Goal: Transaction & Acquisition: Purchase product/service

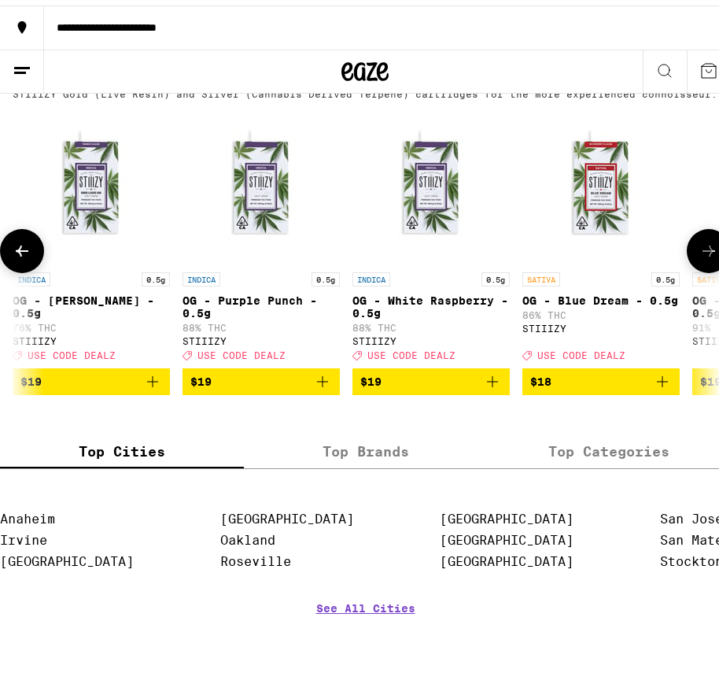
scroll to position [0, 523]
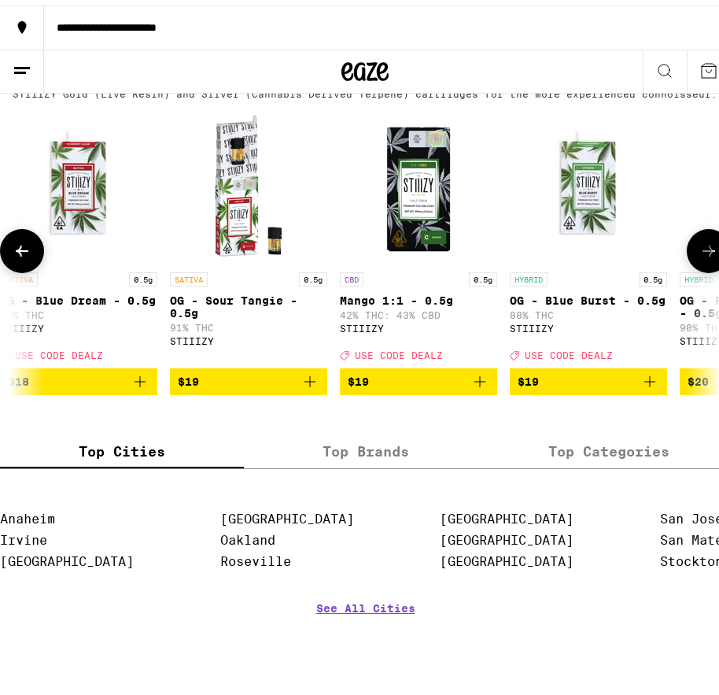
click at [700, 255] on icon at bounding box center [709, 245] width 19 height 19
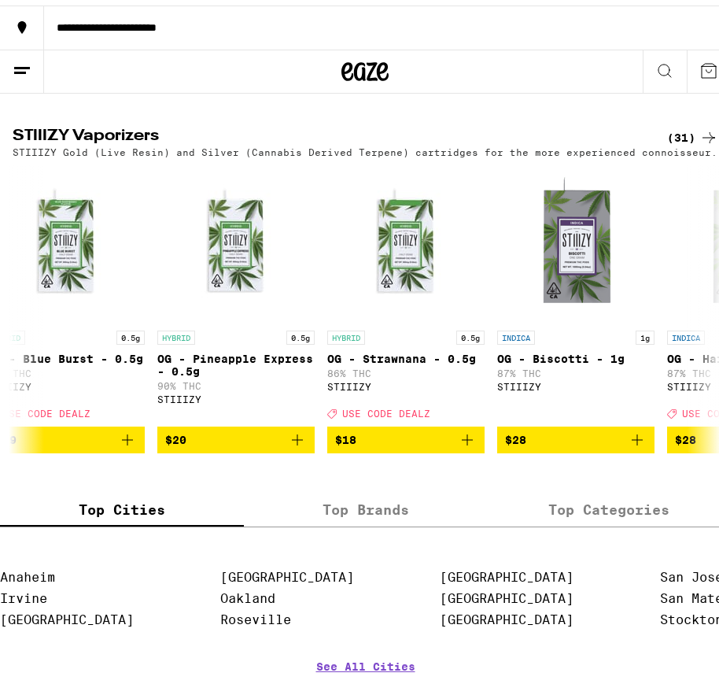
scroll to position [1496, 0]
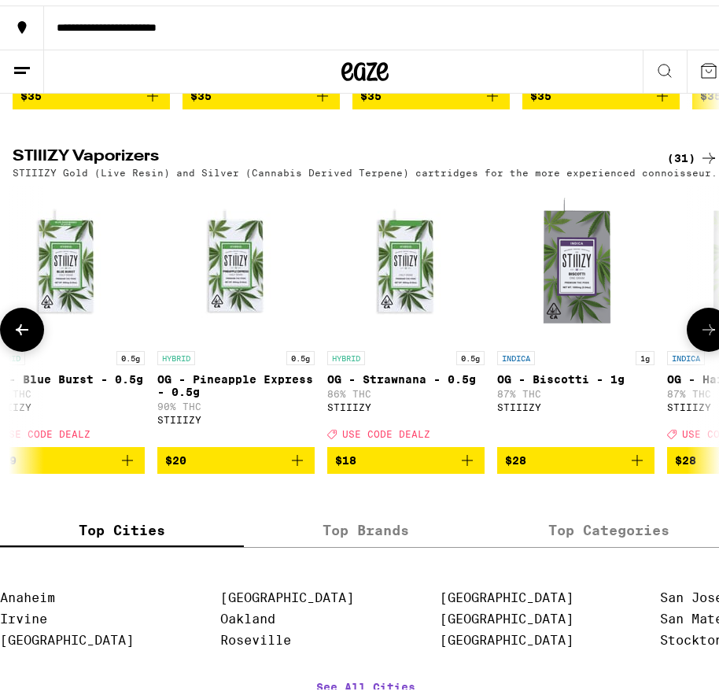
click at [700, 334] on icon at bounding box center [709, 324] width 19 height 19
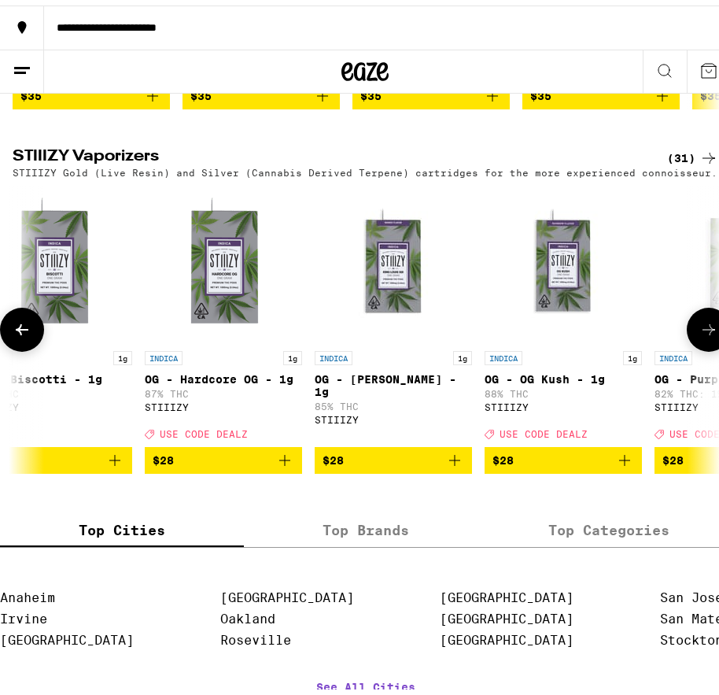
scroll to position [0, 0]
click at [700, 334] on icon at bounding box center [709, 324] width 19 height 19
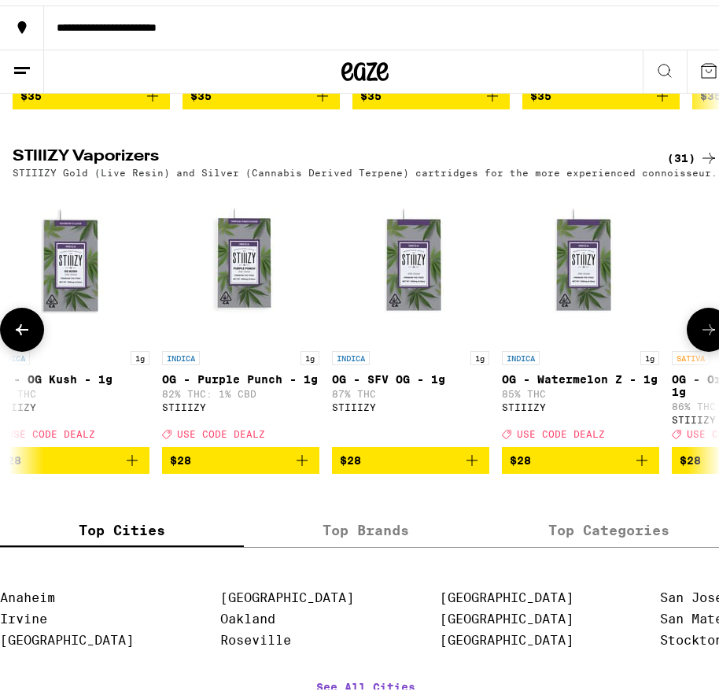
scroll to position [0, 2091]
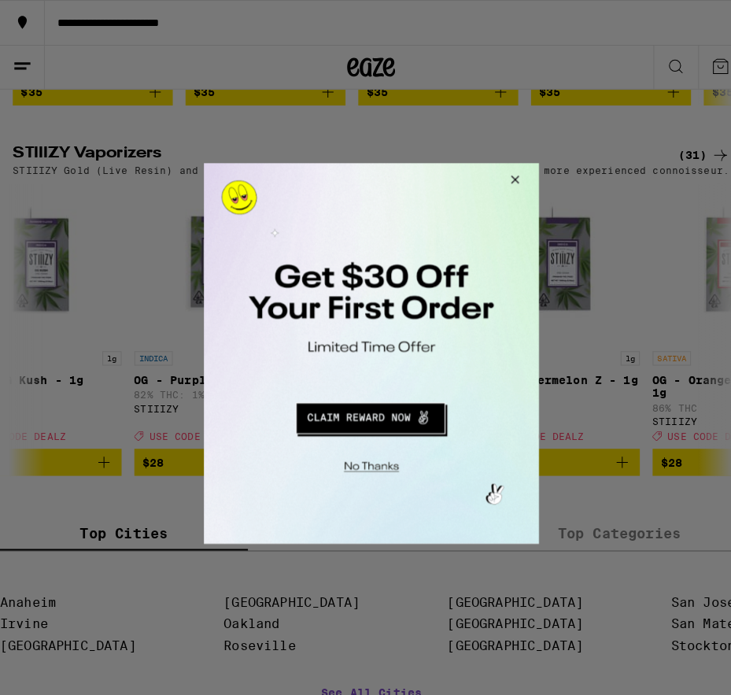
click at [512, 178] on button "Close Modal" at bounding box center [507, 181] width 43 height 38
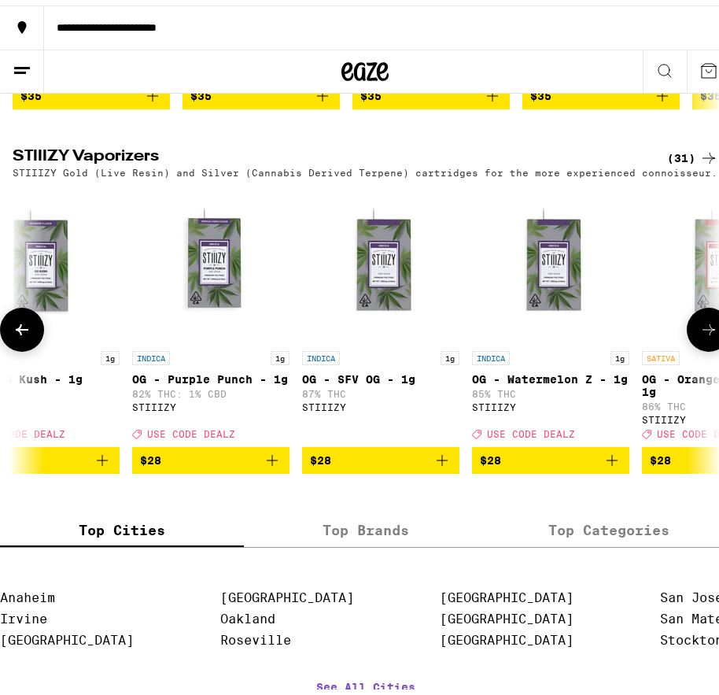
click at [708, 346] on button at bounding box center [709, 324] width 44 height 44
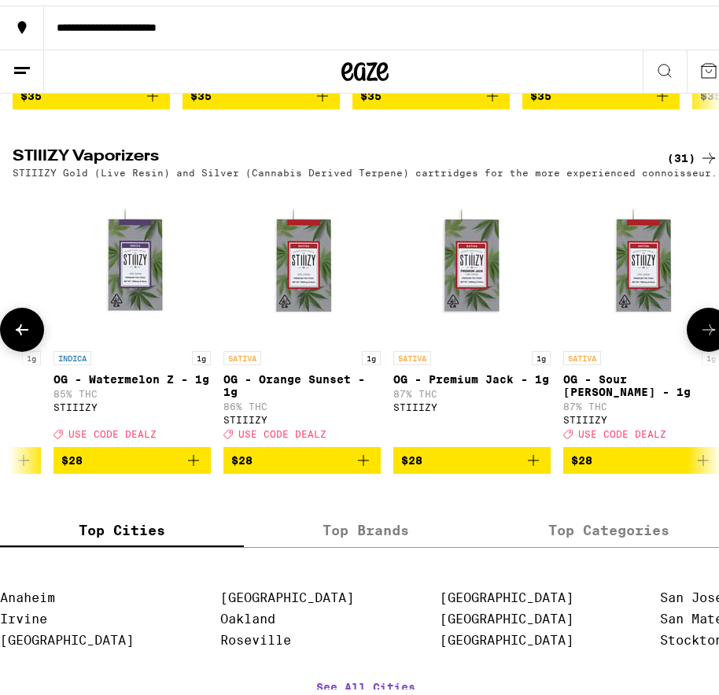
scroll to position [0, 2613]
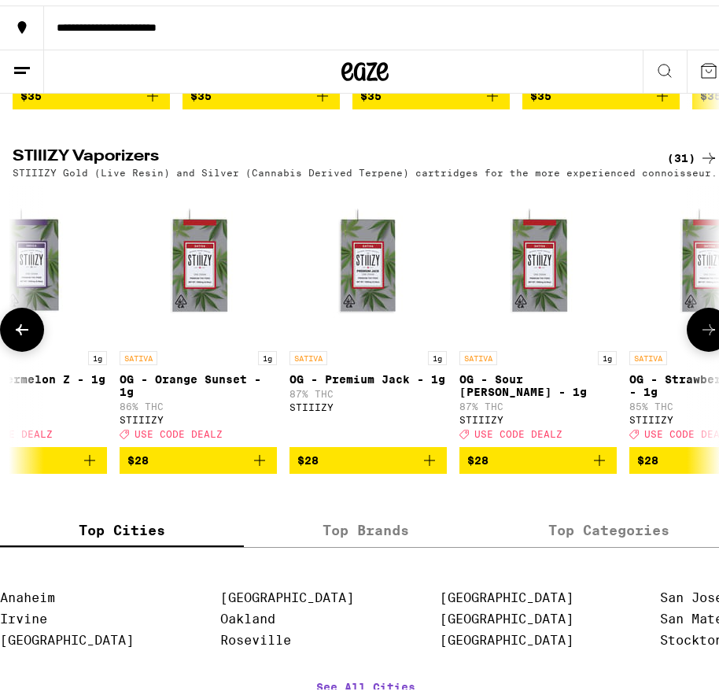
click at [708, 346] on button at bounding box center [709, 324] width 44 height 44
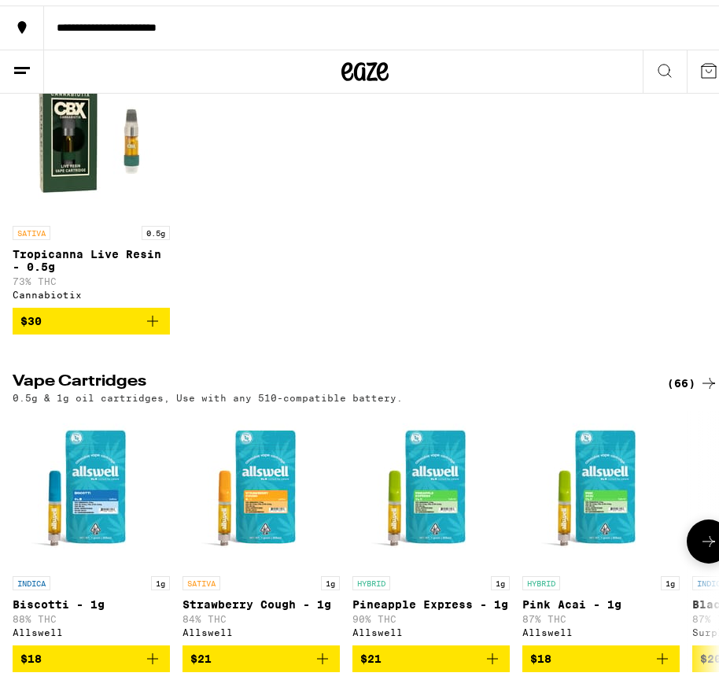
scroll to position [0, 0]
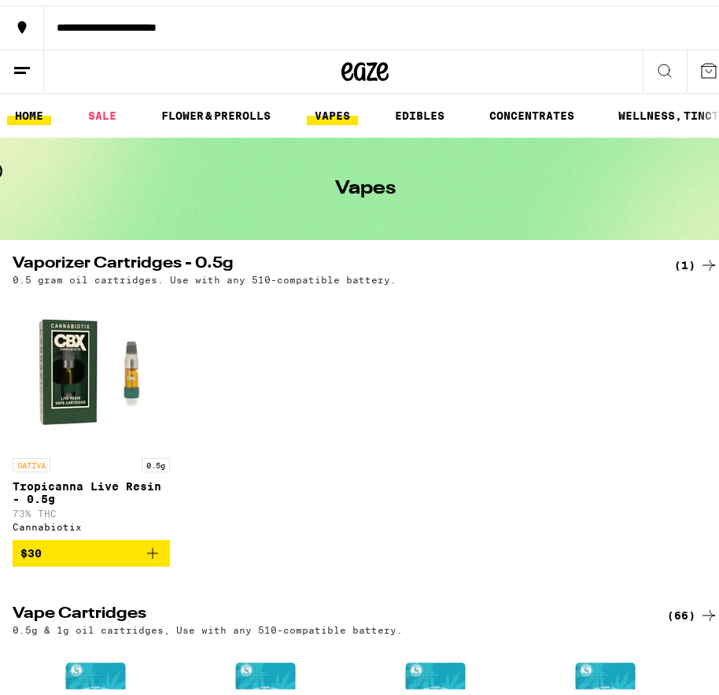
click at [38, 114] on link "HOME" at bounding box center [29, 110] width 44 height 19
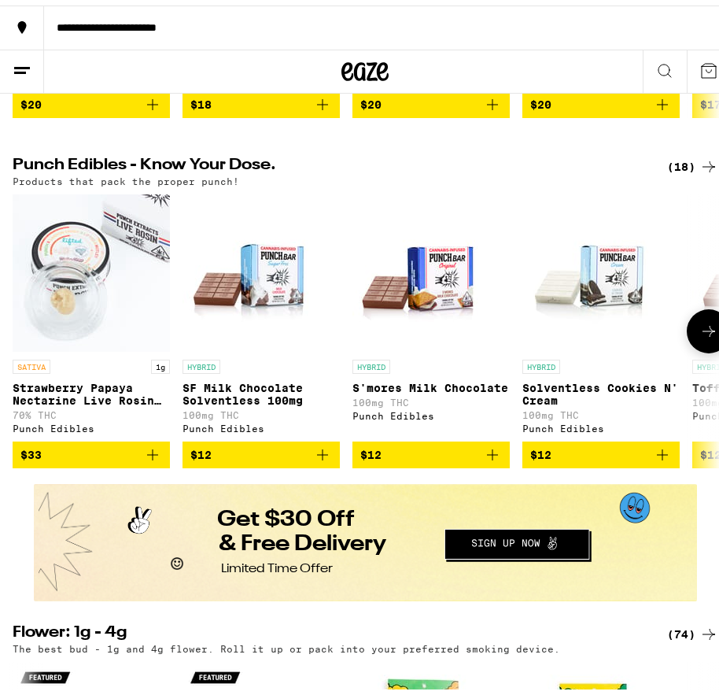
scroll to position [945, 0]
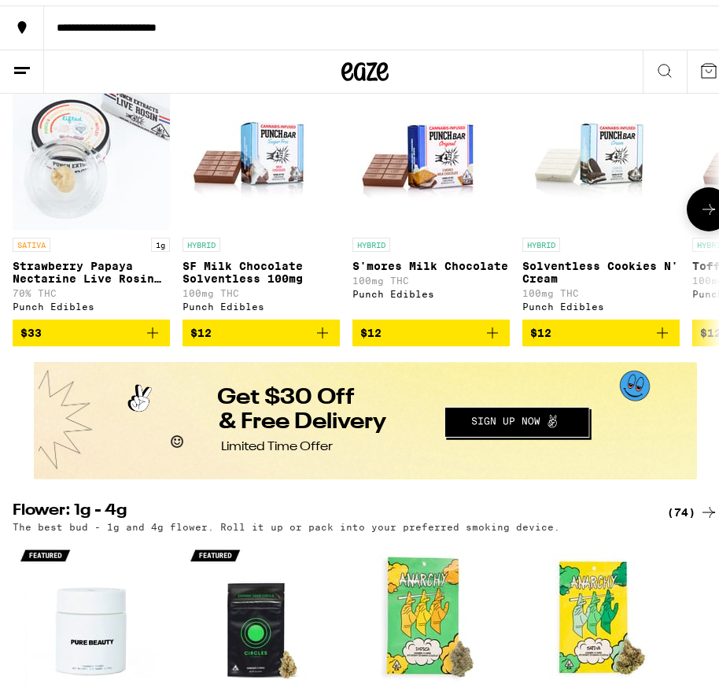
click at [700, 213] on icon at bounding box center [709, 203] width 19 height 19
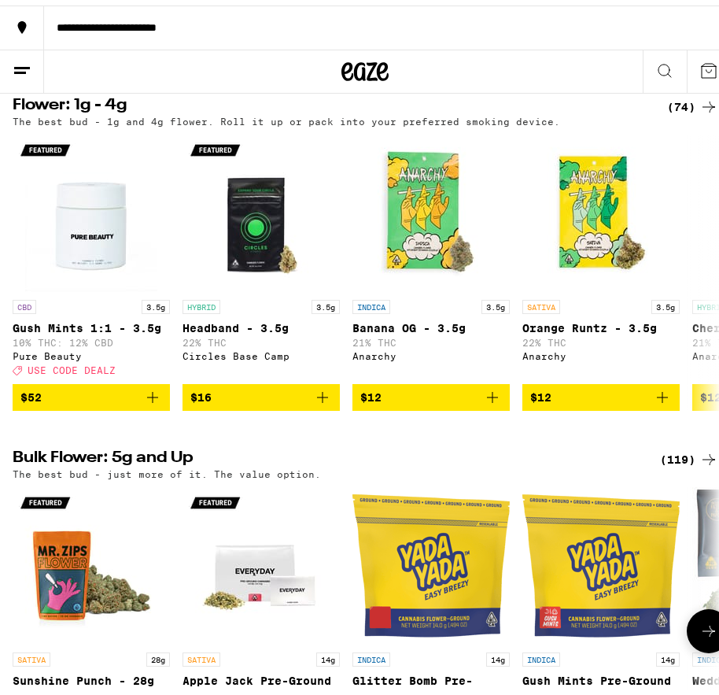
scroll to position [1338, 0]
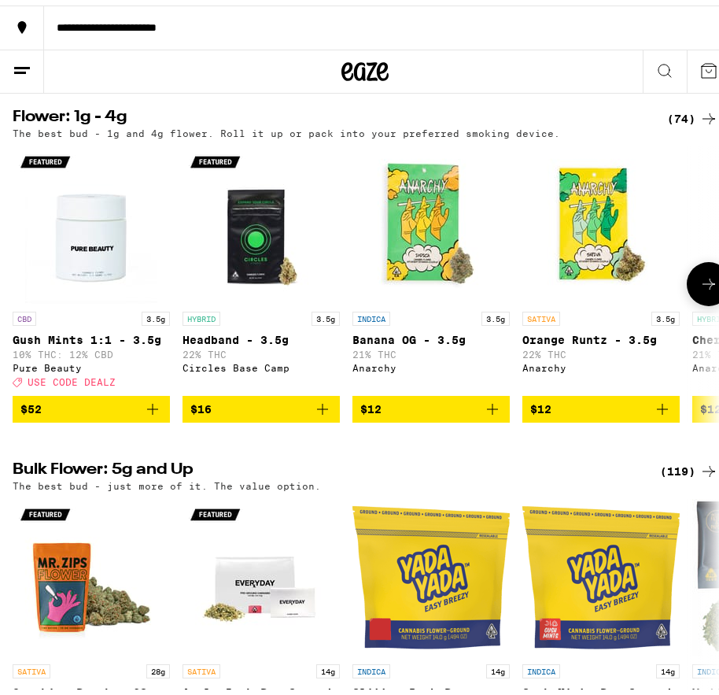
click at [700, 288] on icon at bounding box center [709, 278] width 19 height 19
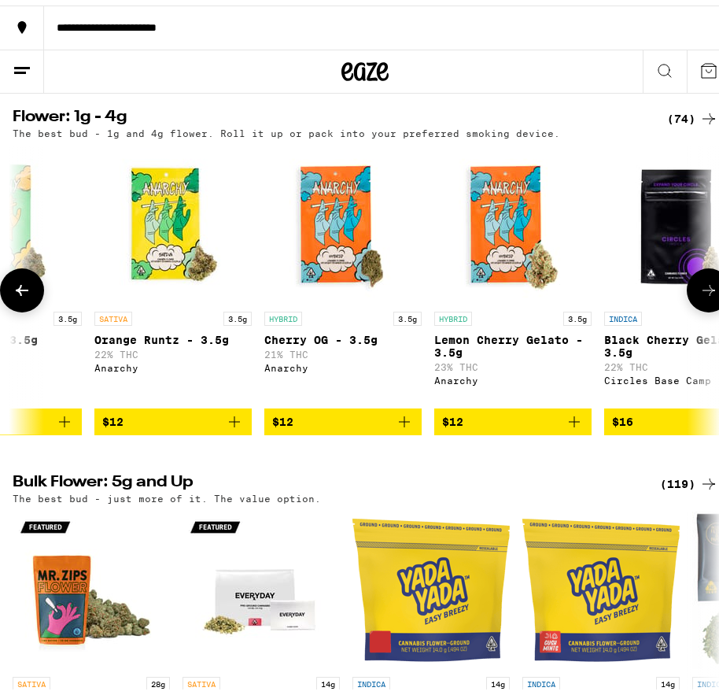
scroll to position [0, 523]
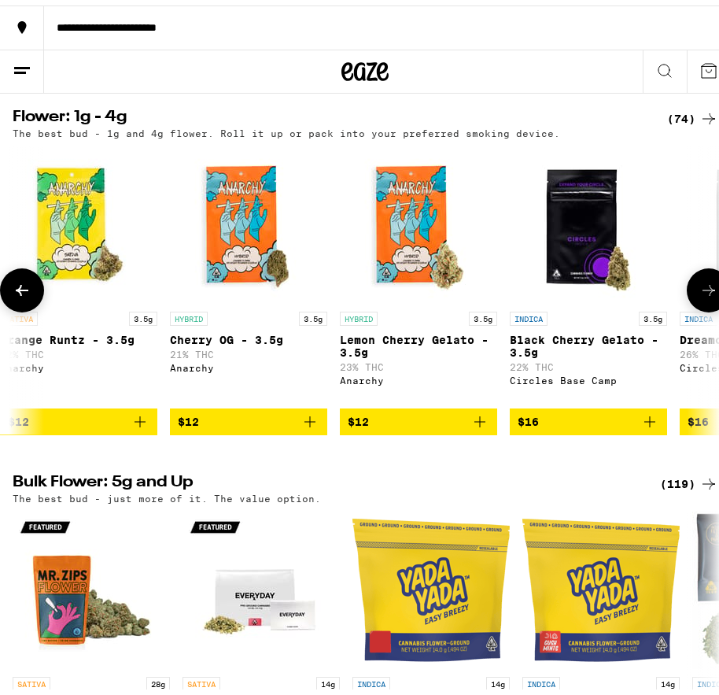
click at [701, 307] on button at bounding box center [709, 285] width 44 height 44
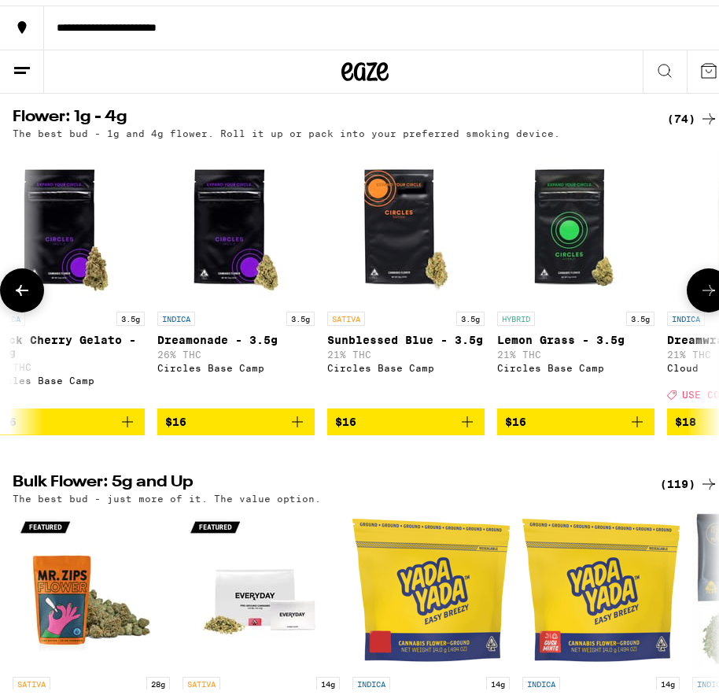
click at [701, 307] on button at bounding box center [709, 285] width 44 height 44
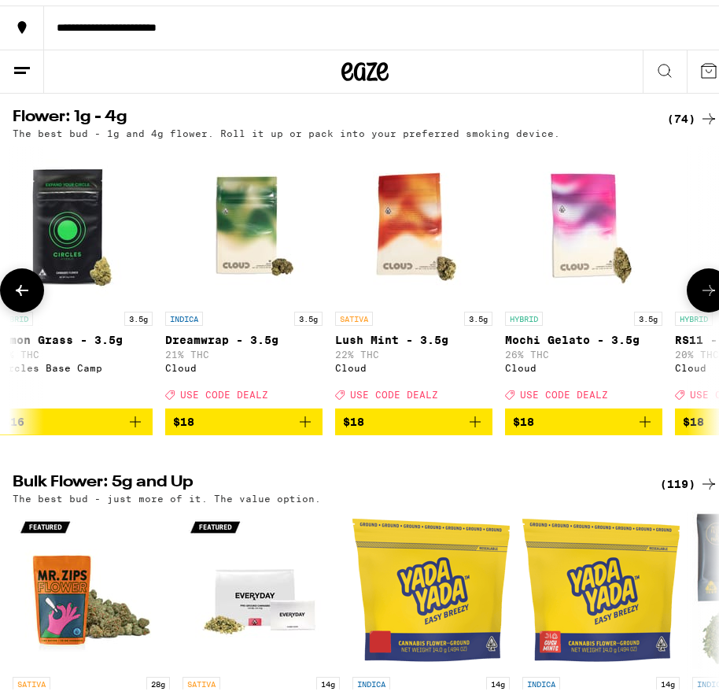
scroll to position [0, 1568]
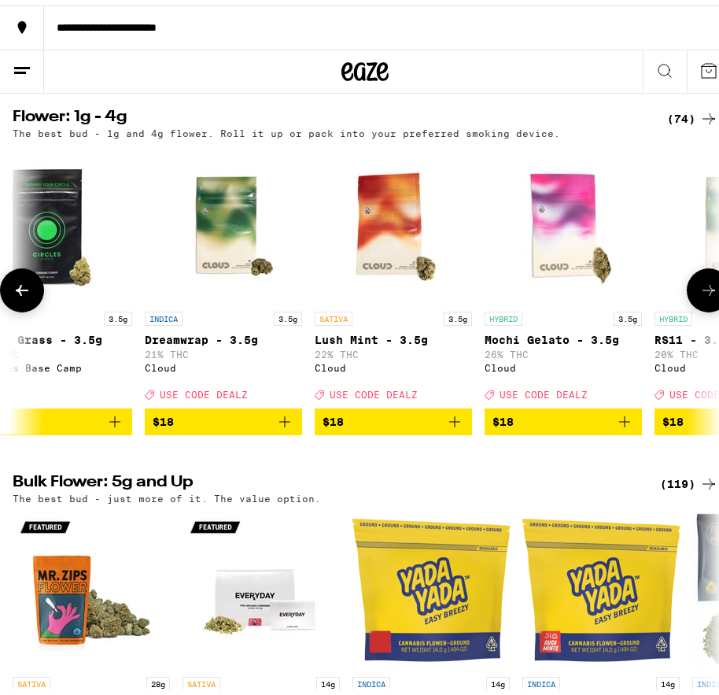
click at [24, 294] on icon at bounding box center [22, 285] width 19 height 19
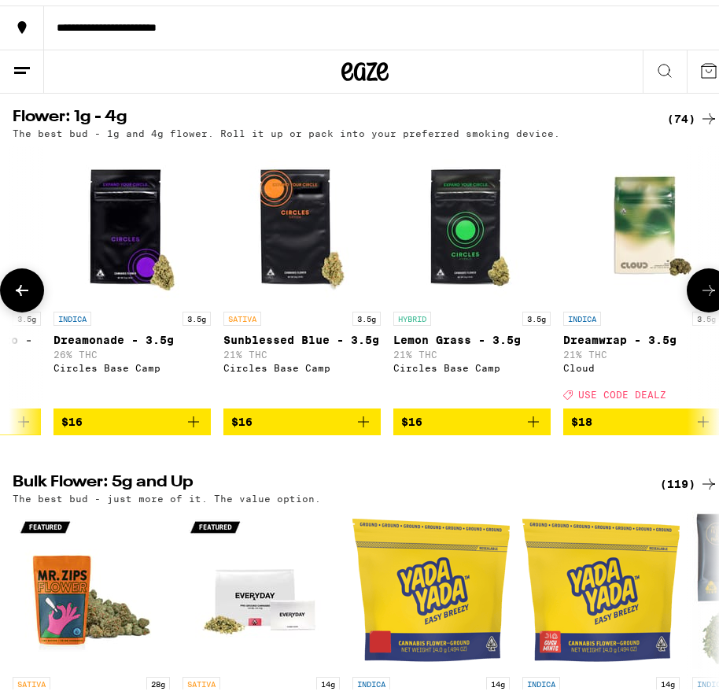
scroll to position [0, 1045]
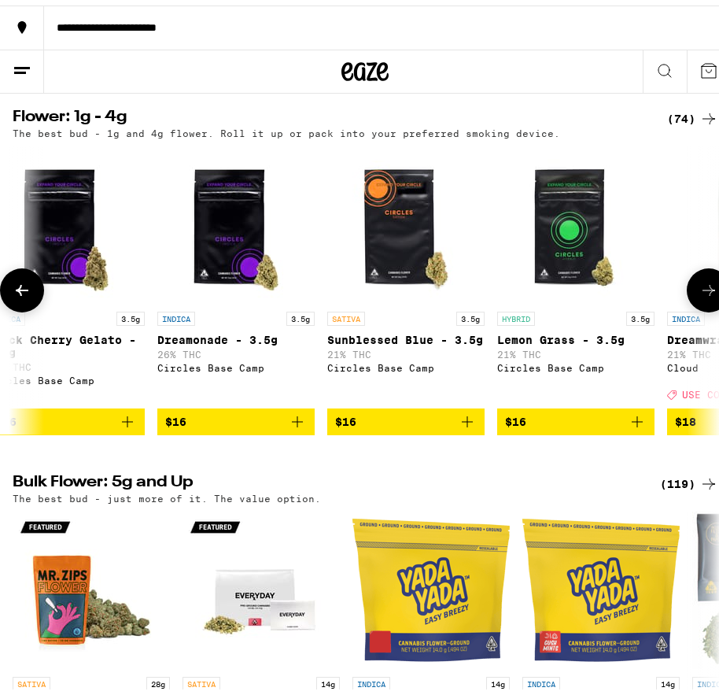
click at [549, 341] on p "Lemon Grass - 3.5g" at bounding box center [576, 334] width 157 height 13
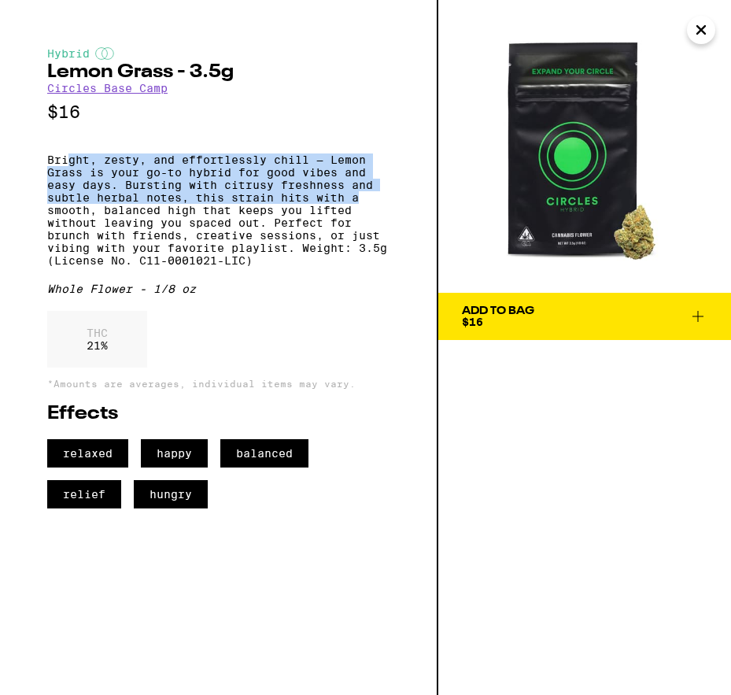
drag, startPoint x: 68, startPoint y: 167, endPoint x: 388, endPoint y: 202, distance: 322.3
click at [388, 202] on p "Bright, zesty, and effortlessly chill — Lemon Grass is your go-to hybrid for go…" at bounding box center [218, 210] width 342 height 113
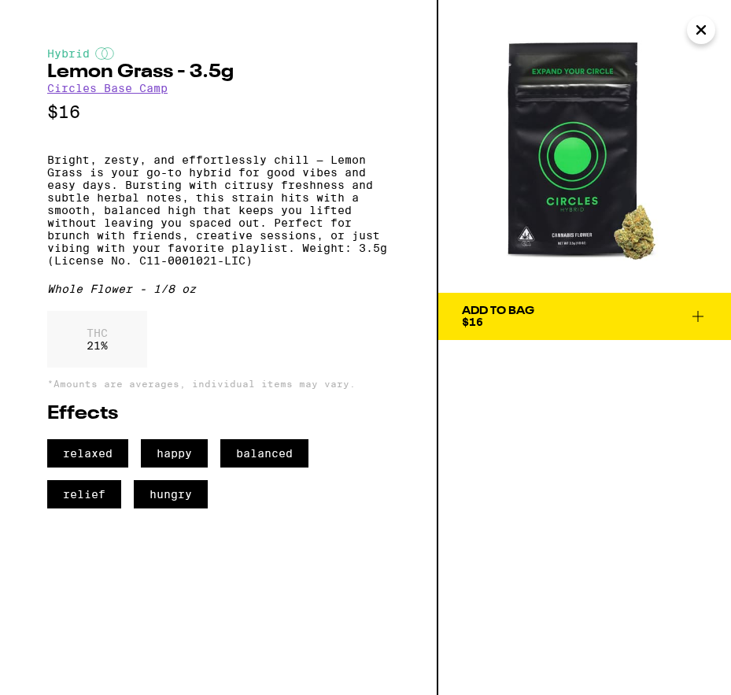
click at [365, 267] on p "Bright, zesty, and effortlessly chill — Lemon Grass is your go-to hybrid for go…" at bounding box center [218, 210] width 342 height 113
click at [701, 24] on icon "Close" at bounding box center [701, 30] width 19 height 24
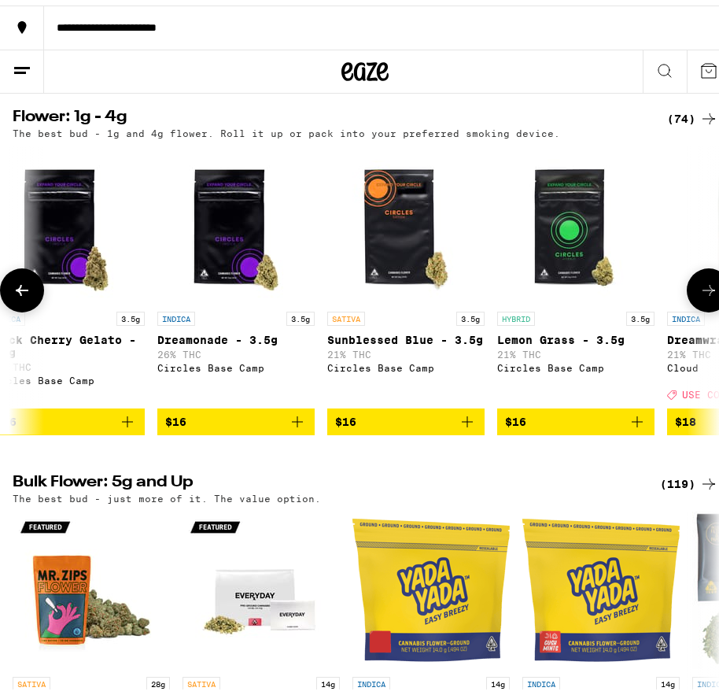
click at [687, 307] on button at bounding box center [709, 285] width 44 height 44
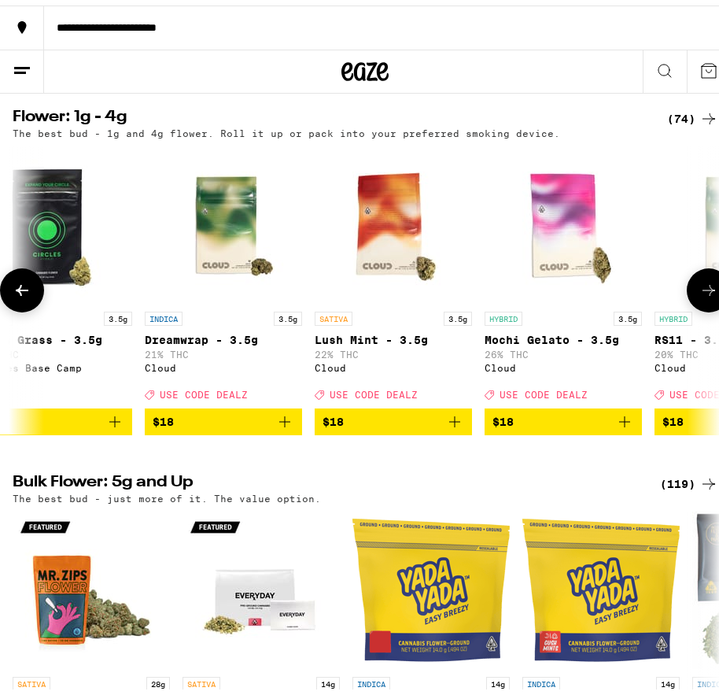
click at [687, 307] on button at bounding box center [709, 285] width 44 height 44
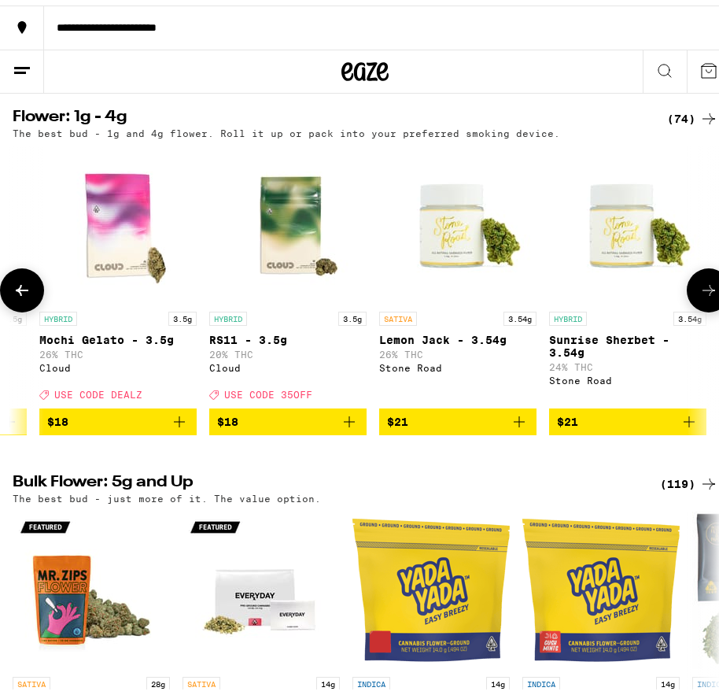
scroll to position [0, 2091]
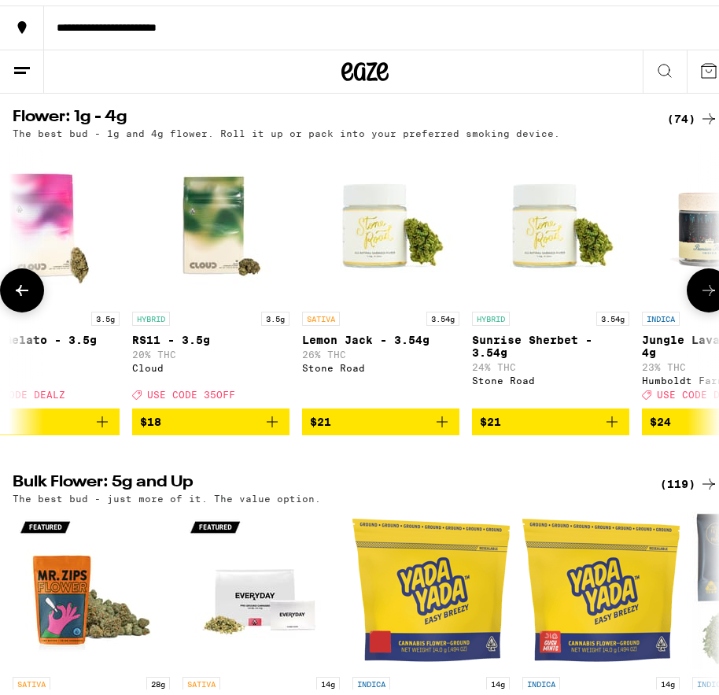
click at [687, 307] on button at bounding box center [709, 285] width 44 height 44
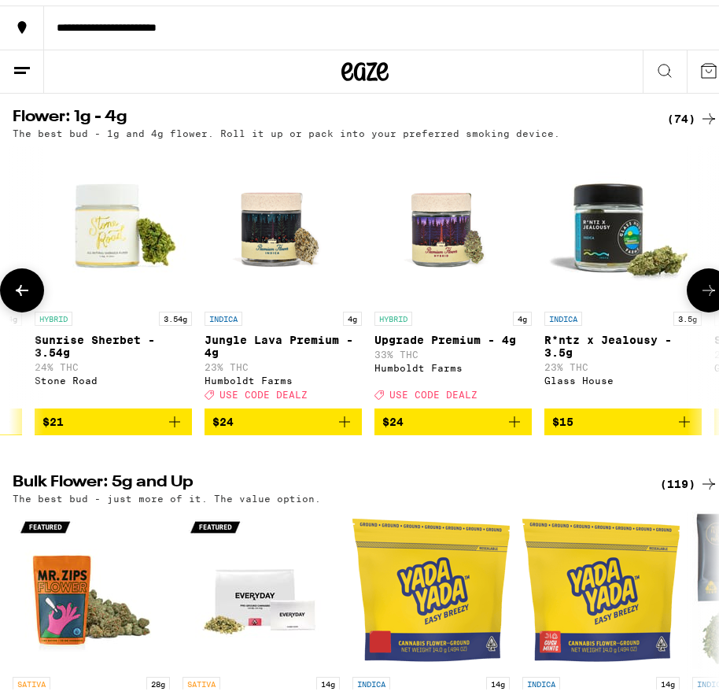
scroll to position [0, 2613]
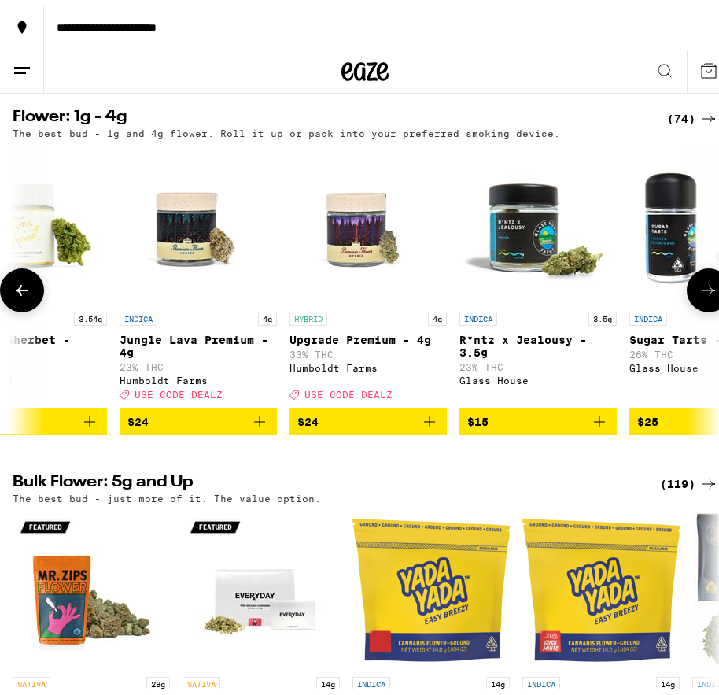
click at [687, 307] on button at bounding box center [709, 285] width 44 height 44
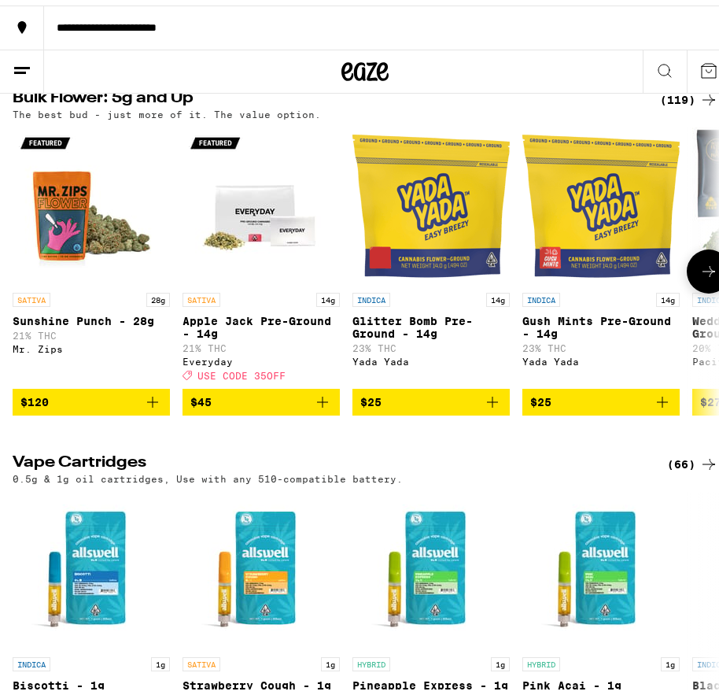
scroll to position [1732, 0]
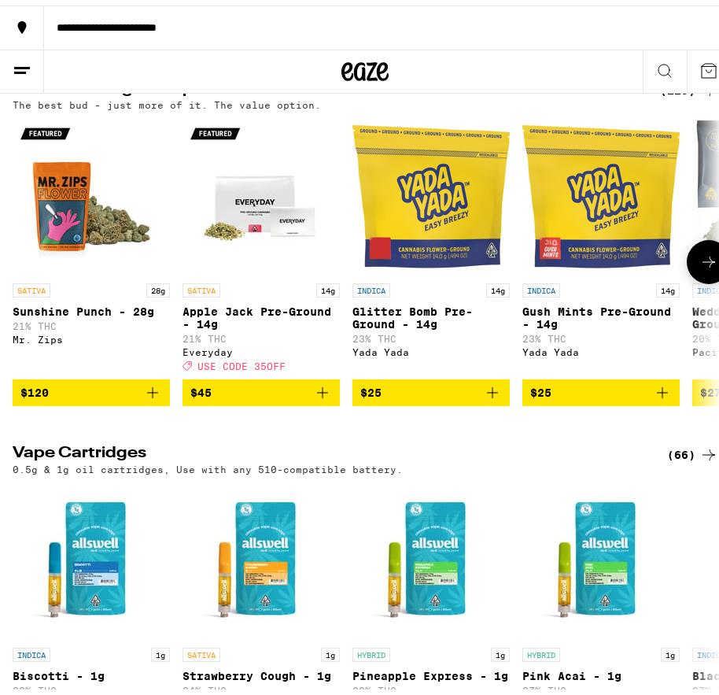
click at [212, 325] on p "Apple Jack Pre-Ground - 14g" at bounding box center [261, 312] width 157 height 25
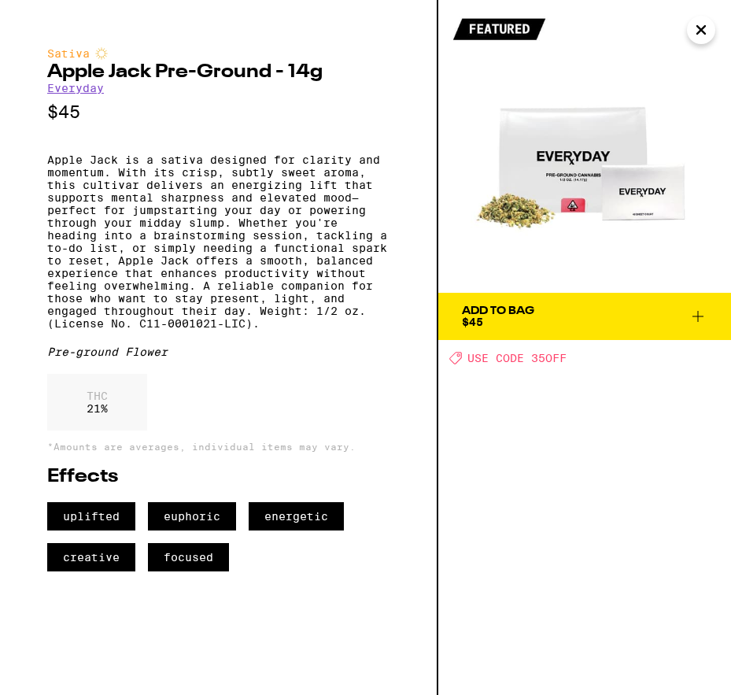
click at [700, 32] on icon "Close" at bounding box center [701, 30] width 19 height 24
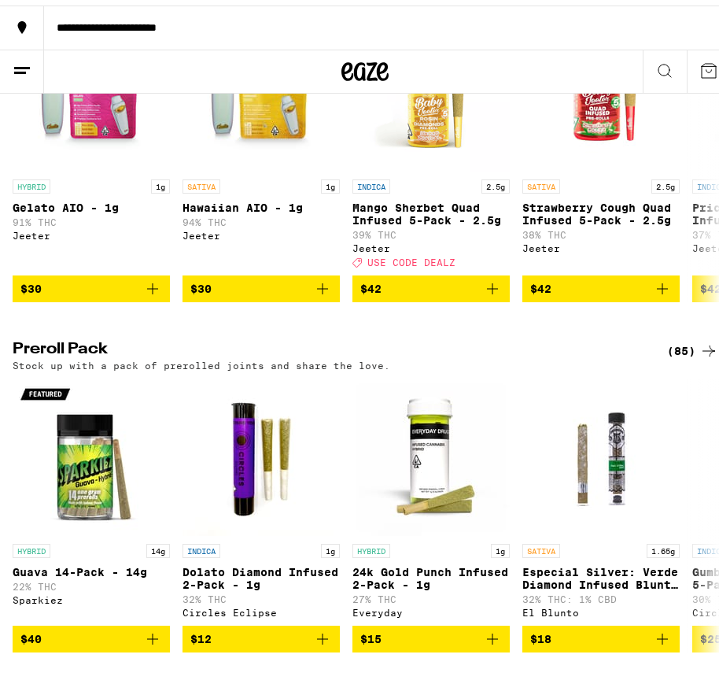
scroll to position [3857, 0]
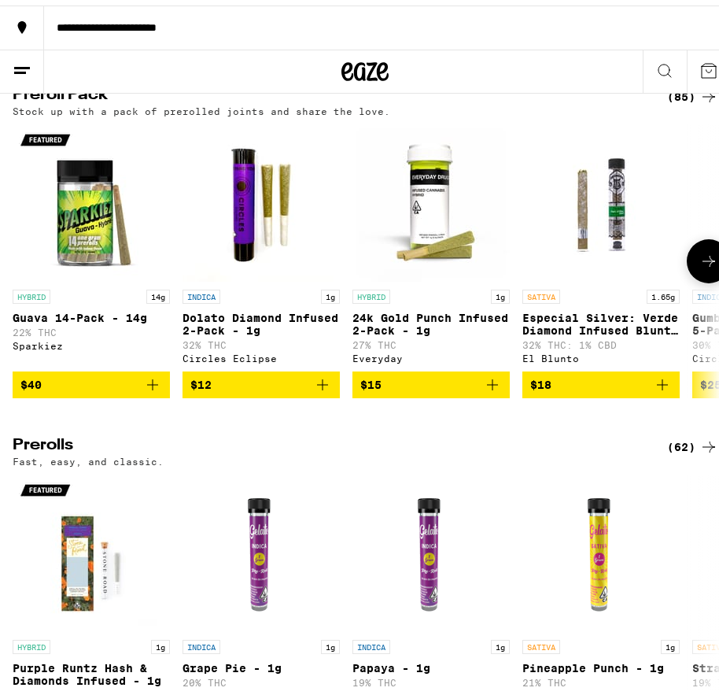
click at [700, 265] on icon at bounding box center [709, 255] width 19 height 19
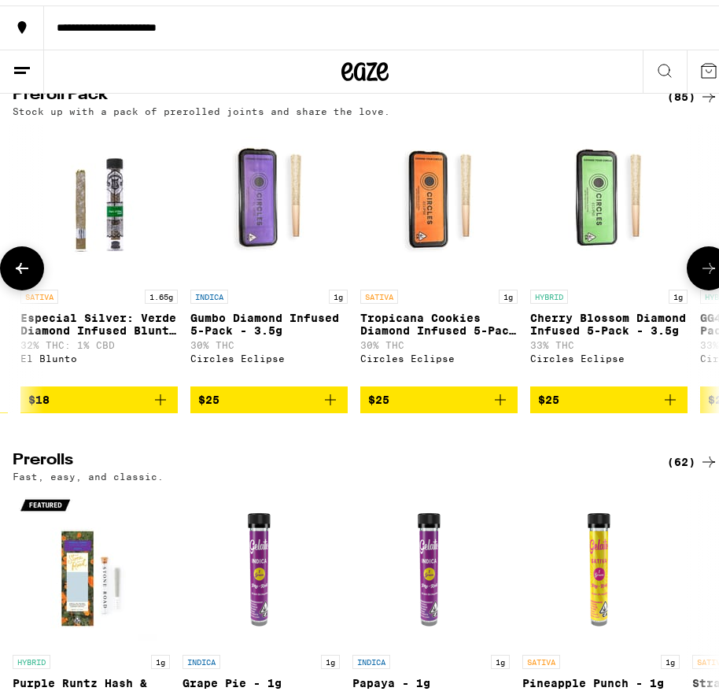
scroll to position [0, 523]
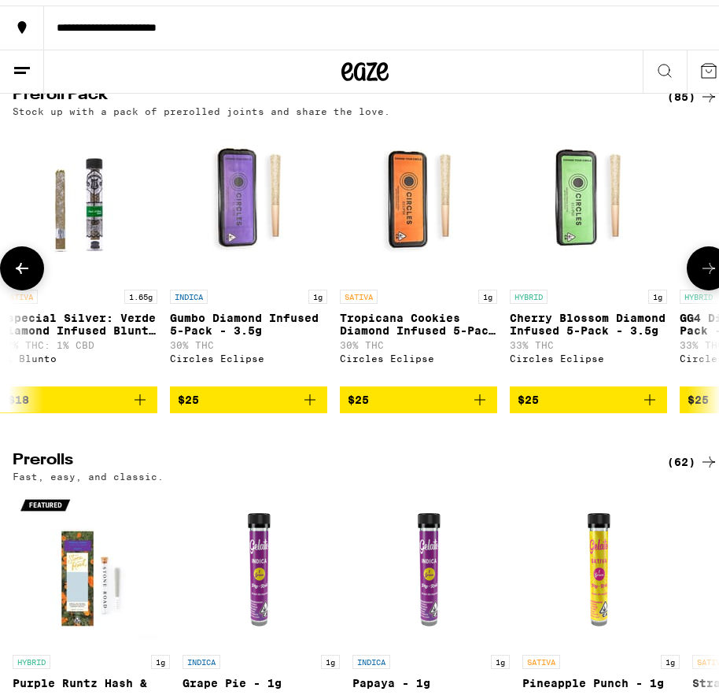
click at [700, 272] on icon at bounding box center [709, 262] width 19 height 19
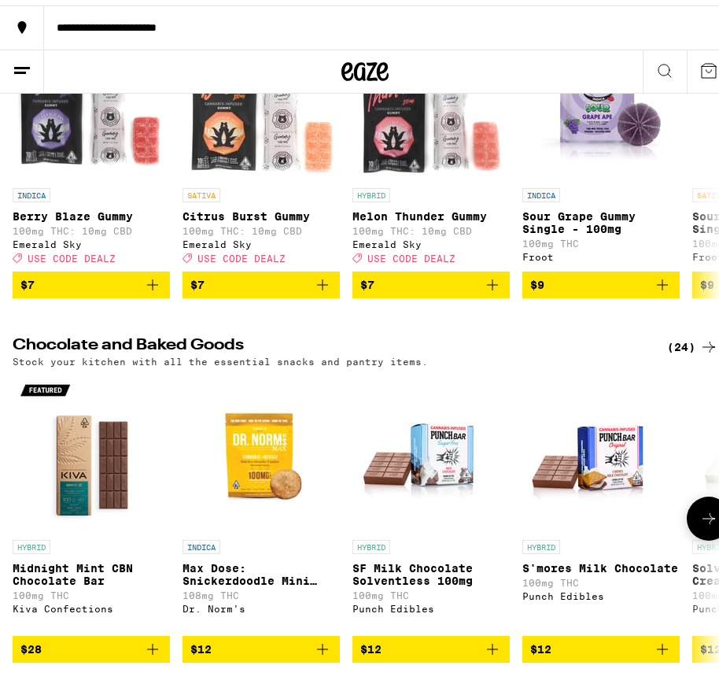
scroll to position [4644, 0]
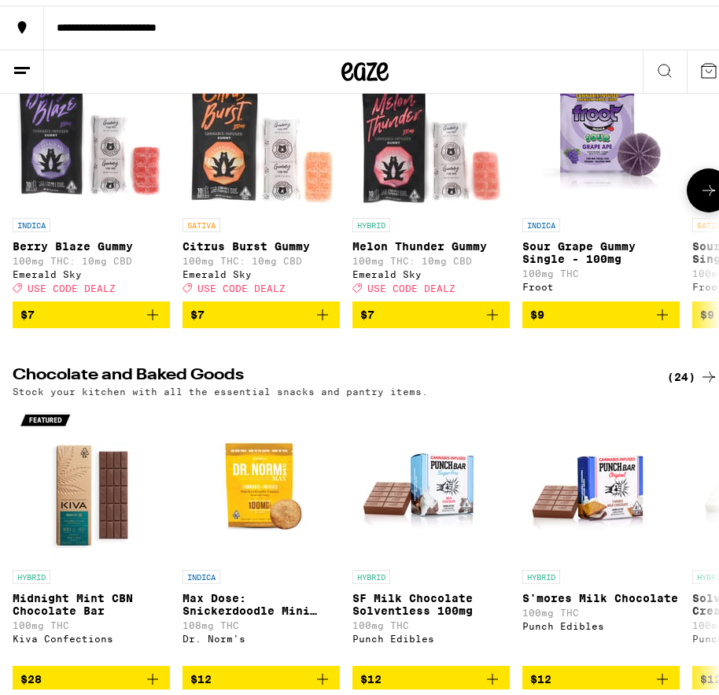
click at [687, 207] on button at bounding box center [709, 185] width 44 height 44
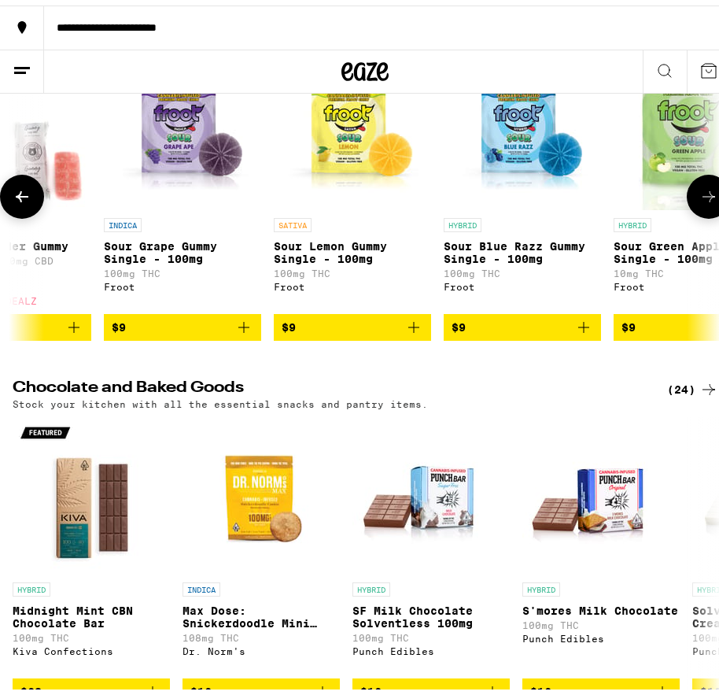
scroll to position [0, 523]
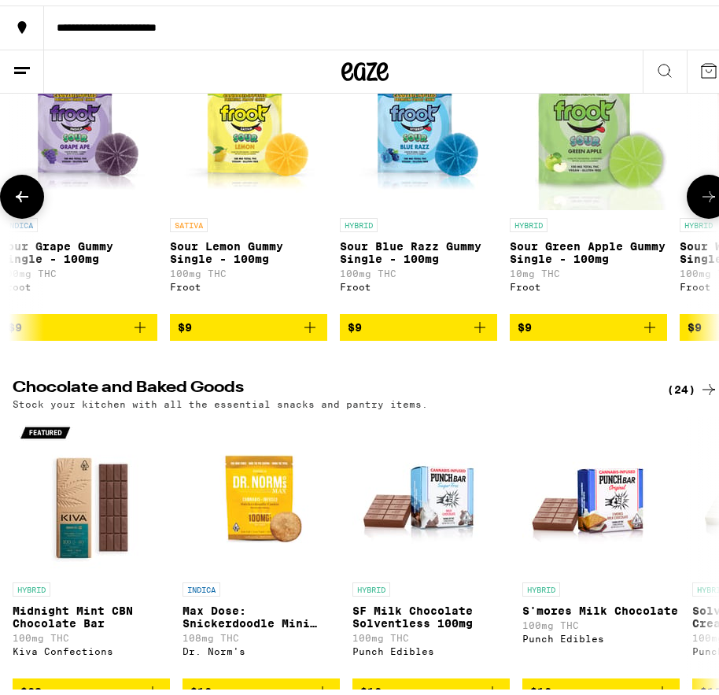
click at [687, 213] on button at bounding box center [709, 191] width 44 height 44
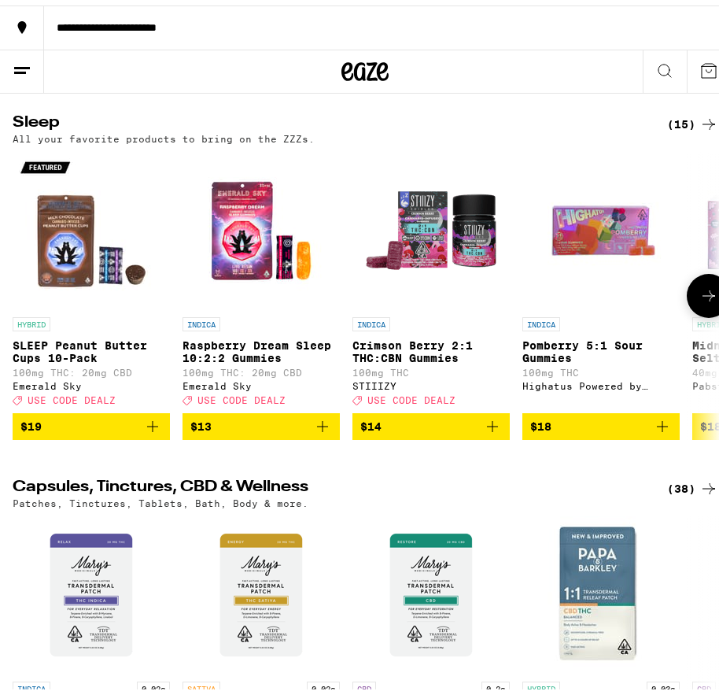
scroll to position [5747, 0]
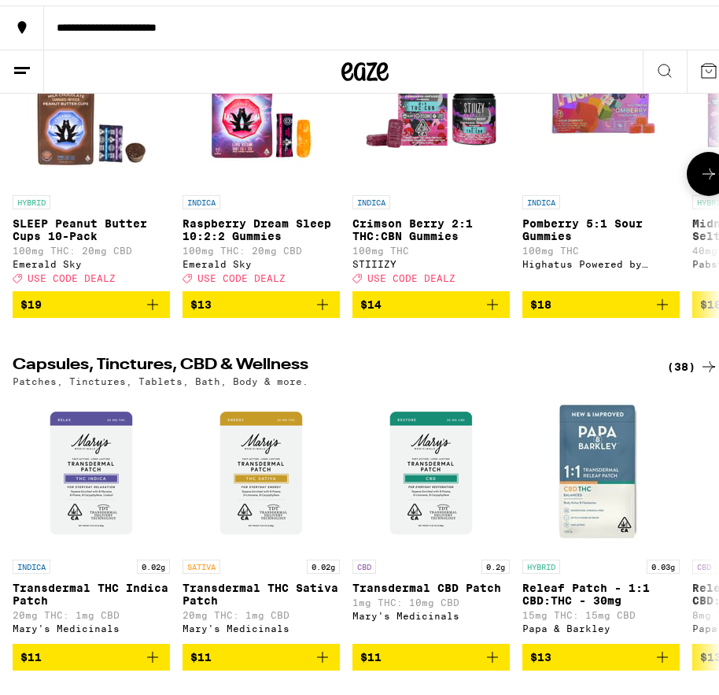
click at [701, 191] on button at bounding box center [709, 168] width 44 height 44
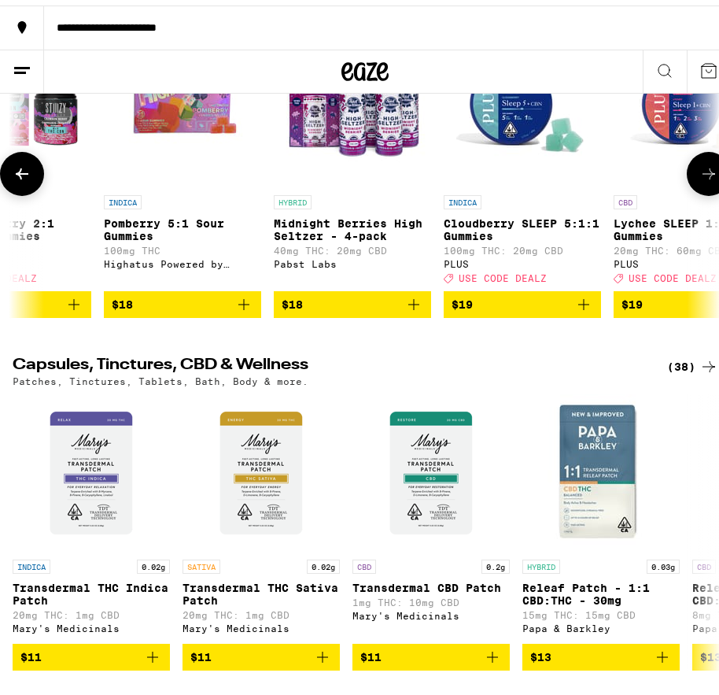
scroll to position [0, 523]
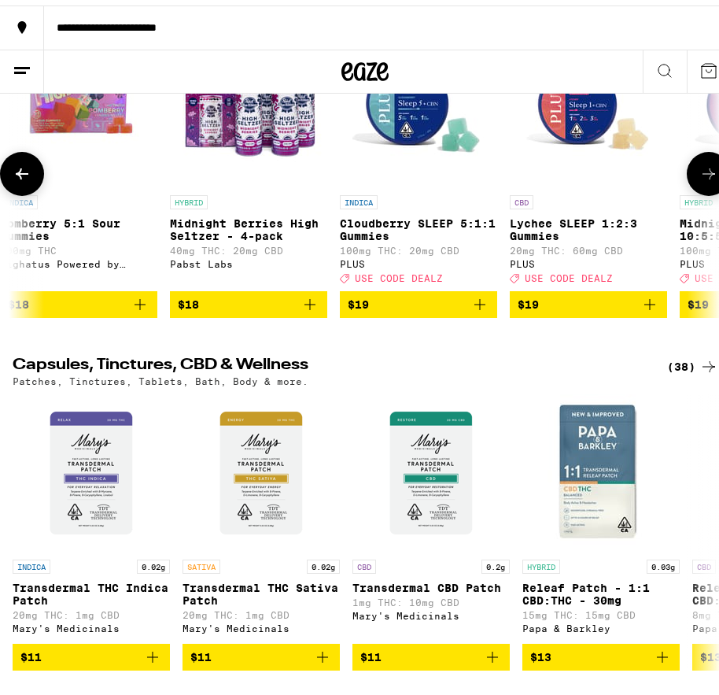
click at [687, 191] on button at bounding box center [709, 168] width 44 height 44
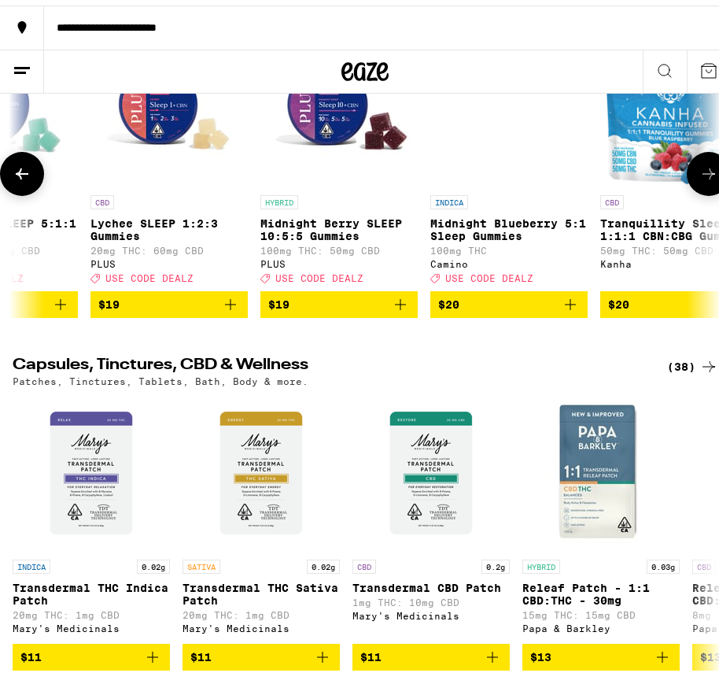
scroll to position [0, 1045]
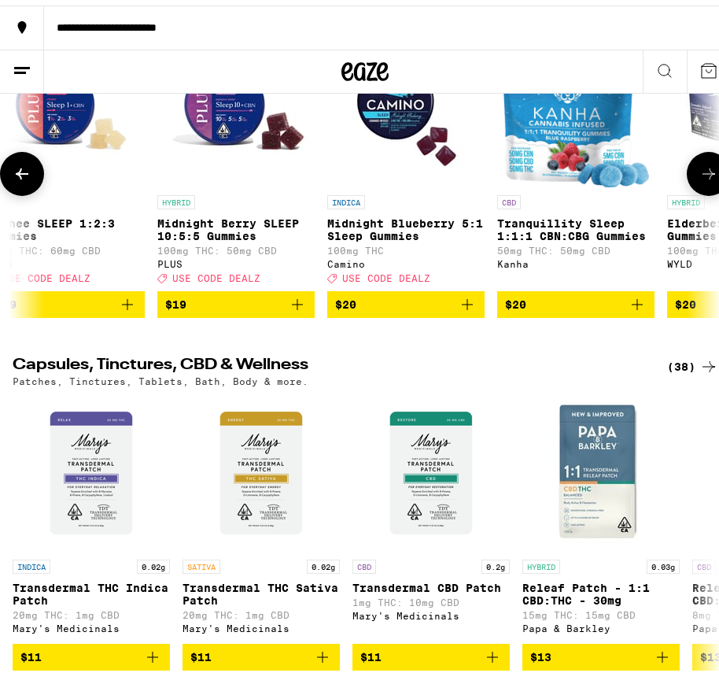
click at [687, 191] on button at bounding box center [709, 168] width 44 height 44
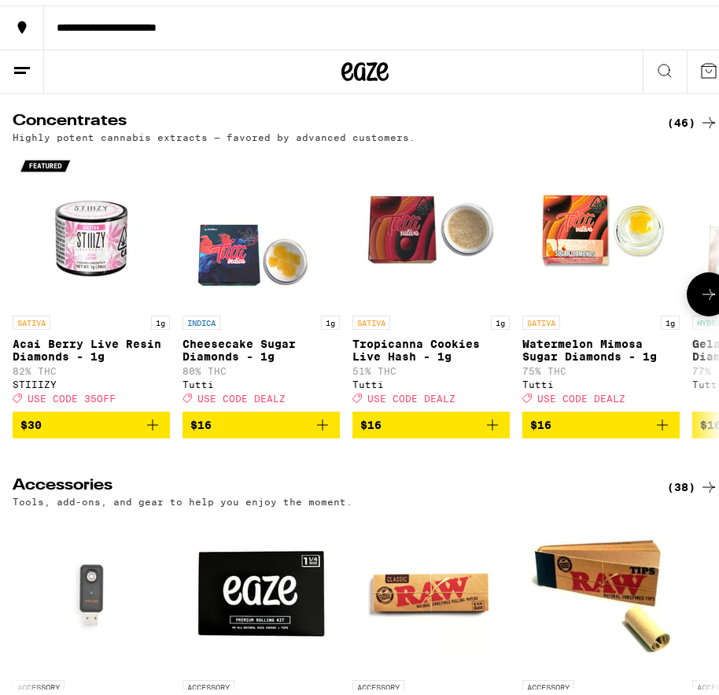
scroll to position [6455, 0]
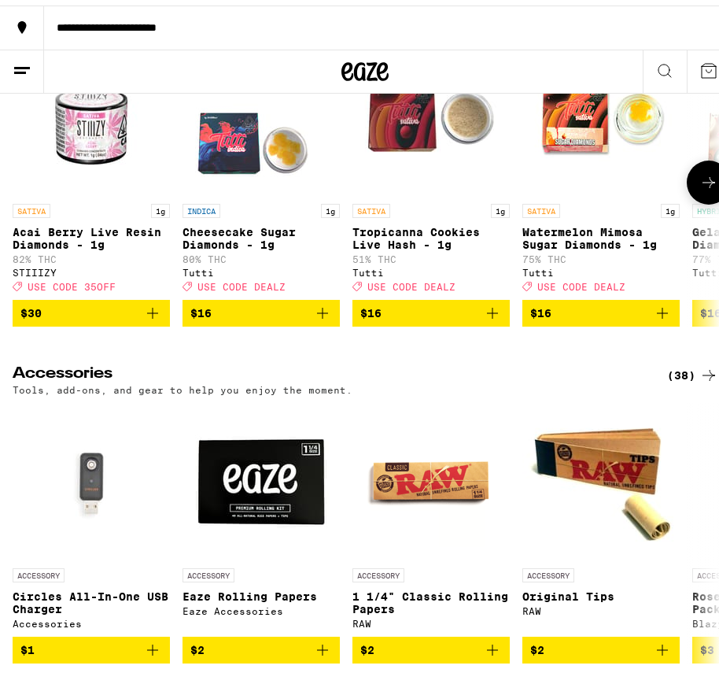
click at [703, 183] on icon at bounding box center [709, 177] width 13 height 11
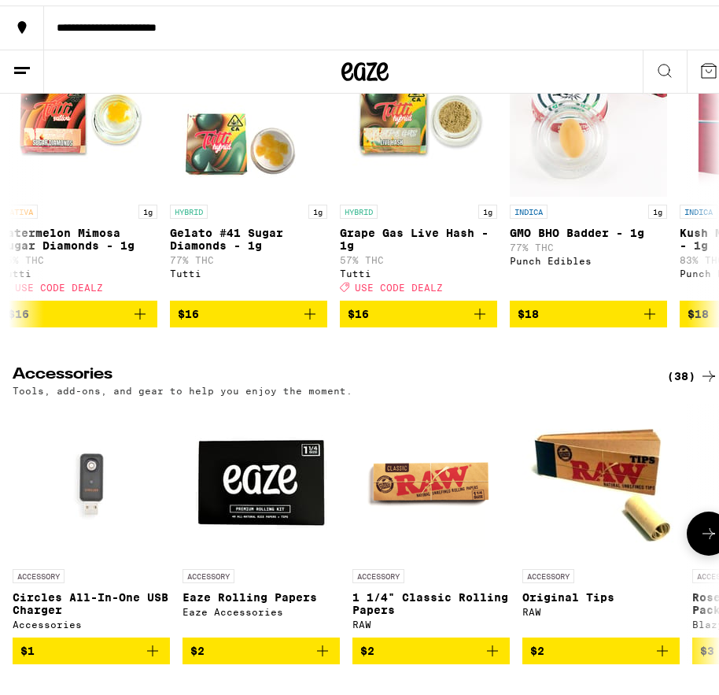
scroll to position [6421, 0]
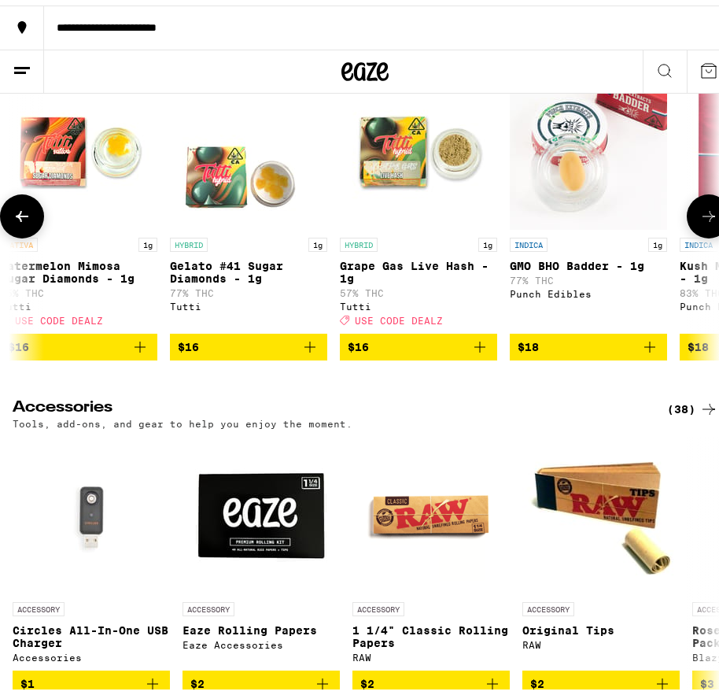
click at [687, 233] on button at bounding box center [709, 211] width 44 height 44
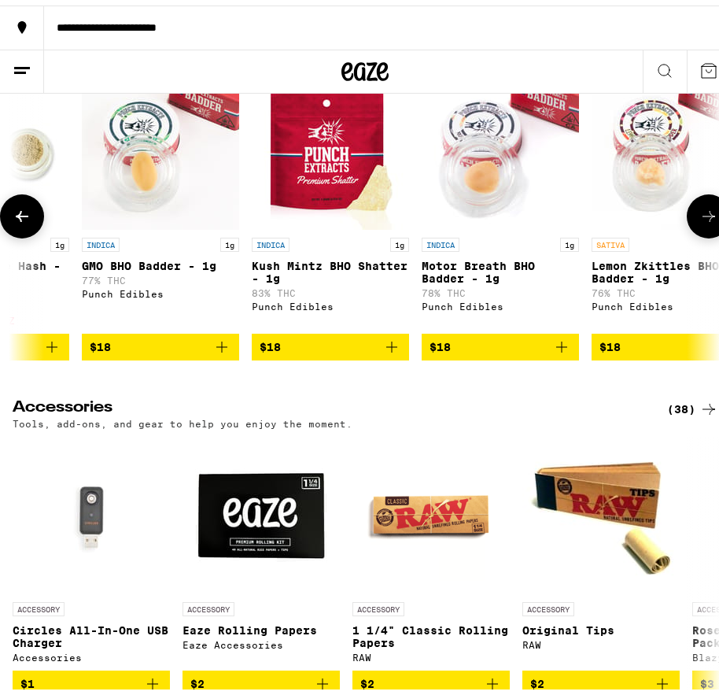
scroll to position [0, 1045]
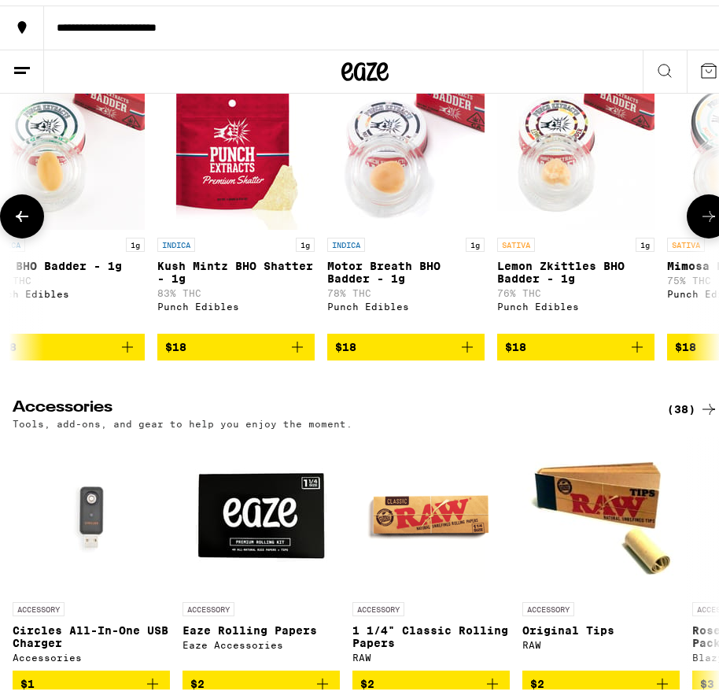
click at [700, 220] on icon at bounding box center [709, 211] width 19 height 19
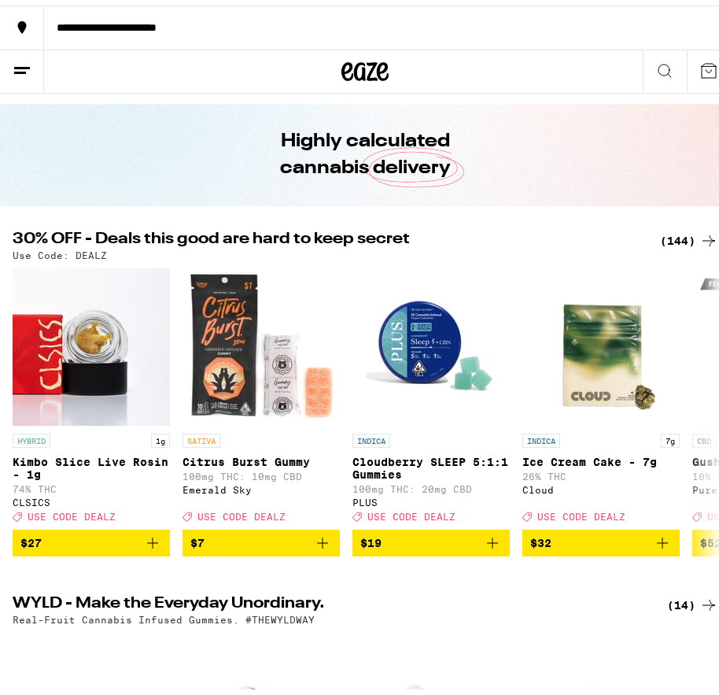
scroll to position [0, 0]
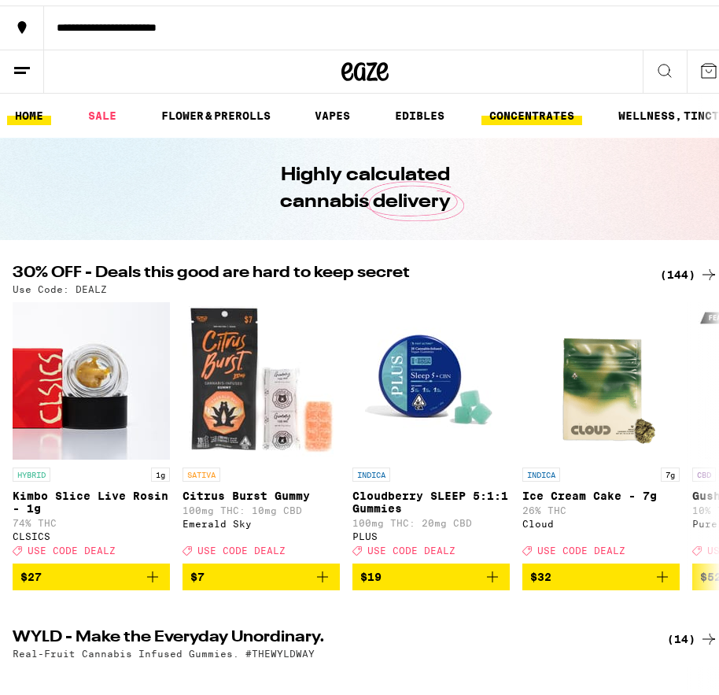
click at [538, 111] on link "CONCENTRATES" at bounding box center [532, 110] width 101 height 19
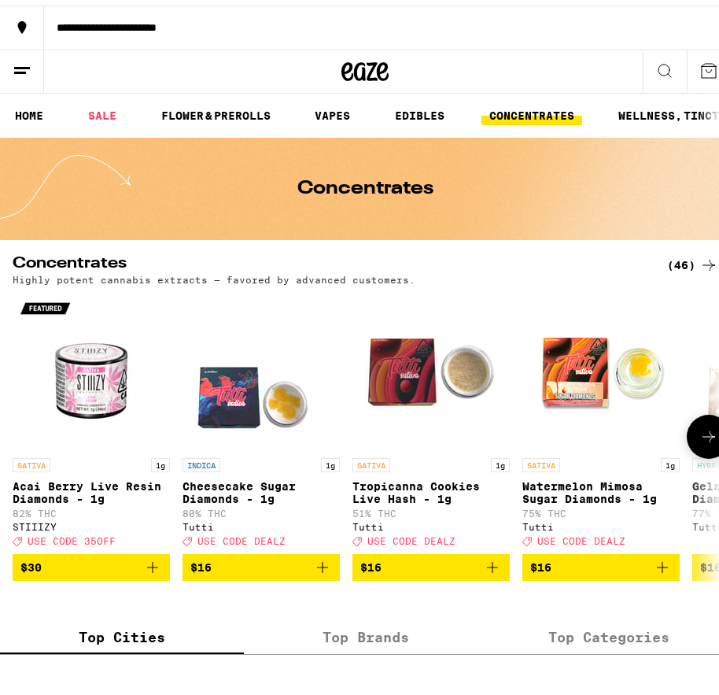
click at [711, 438] on button at bounding box center [709, 431] width 44 height 44
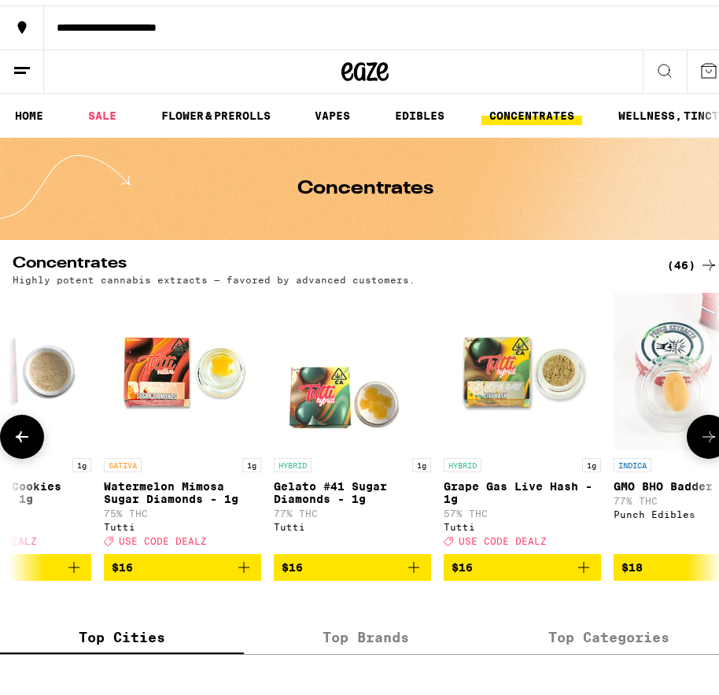
scroll to position [0, 523]
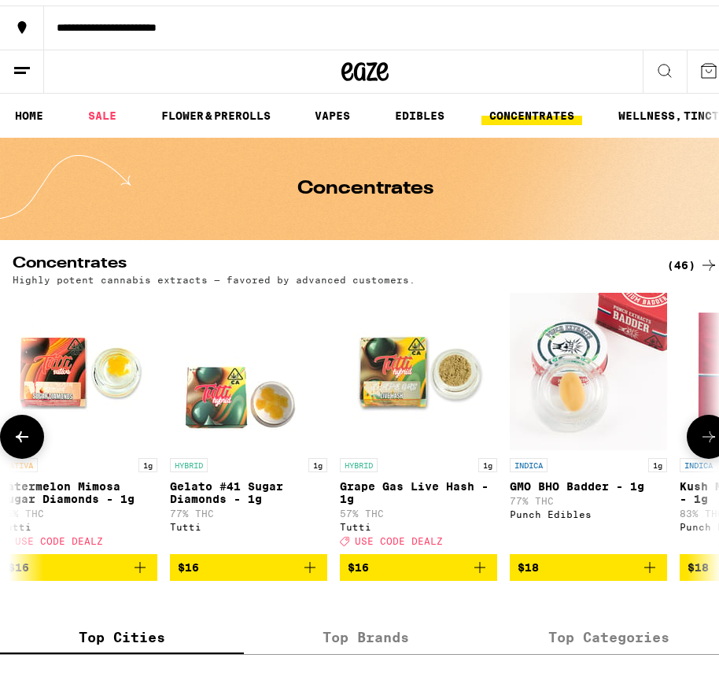
click at [710, 438] on button at bounding box center [709, 431] width 44 height 44
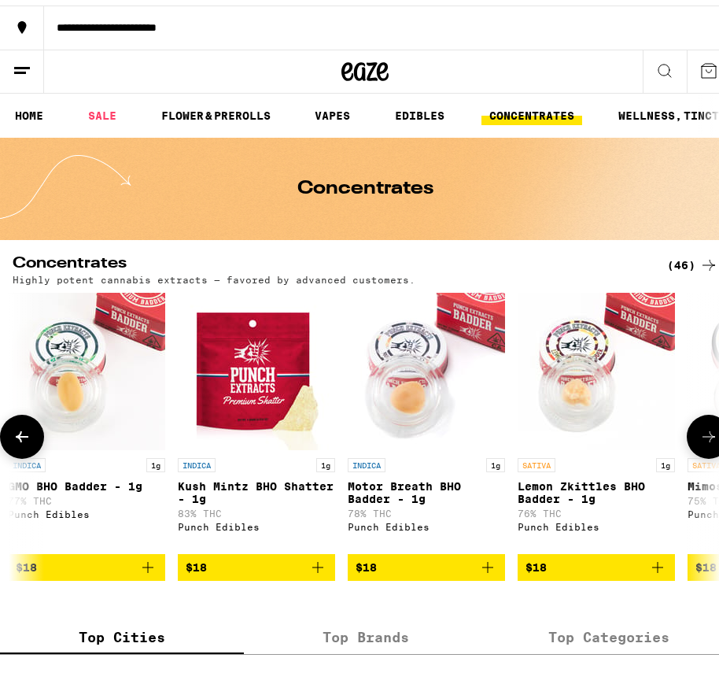
scroll to position [0, 1045]
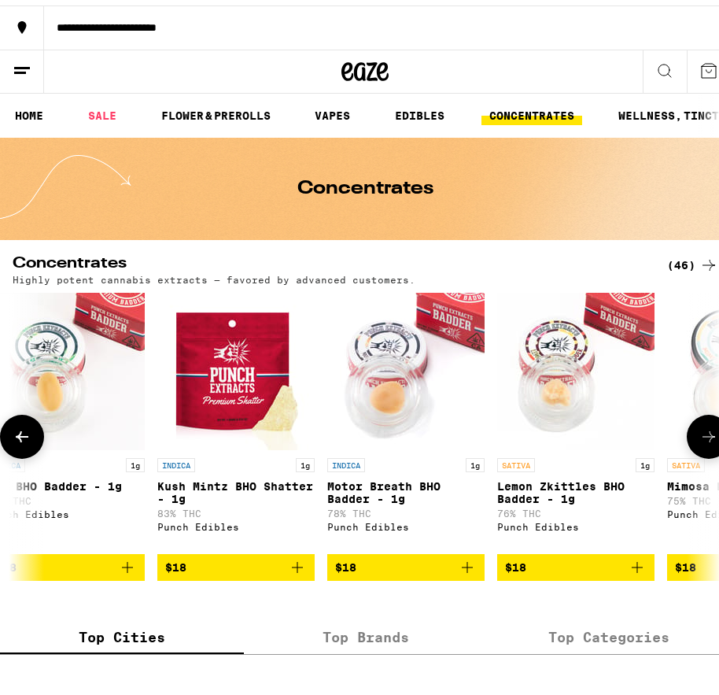
click at [708, 438] on button at bounding box center [709, 431] width 44 height 44
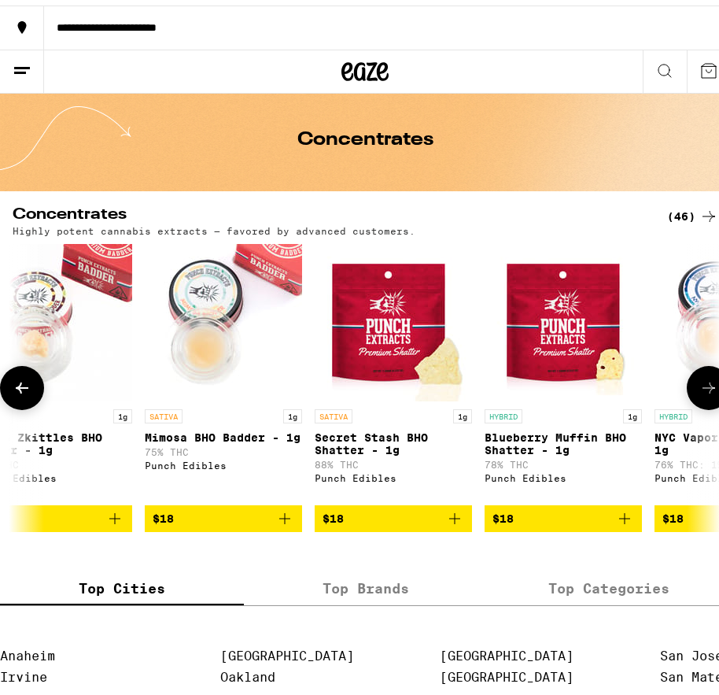
scroll to position [0, 0]
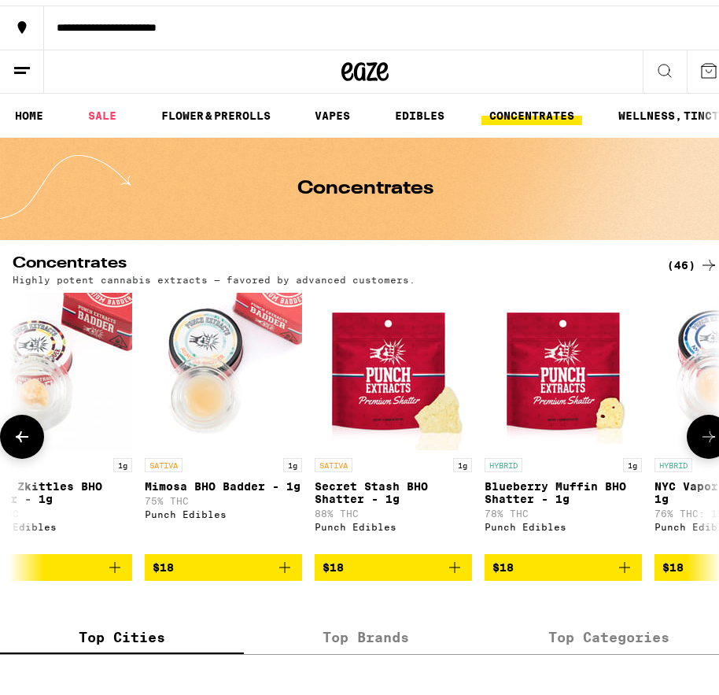
click at [687, 450] on button at bounding box center [709, 431] width 44 height 44
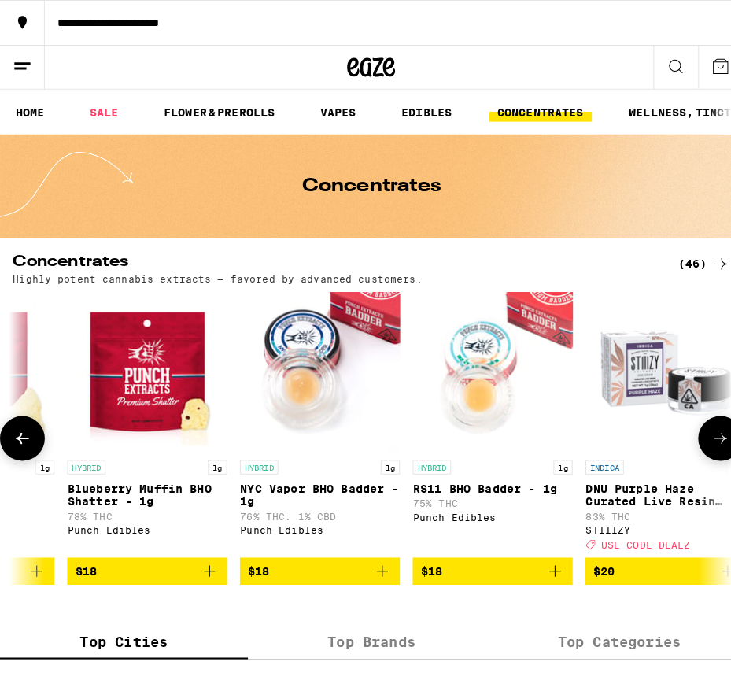
scroll to position [0, 2091]
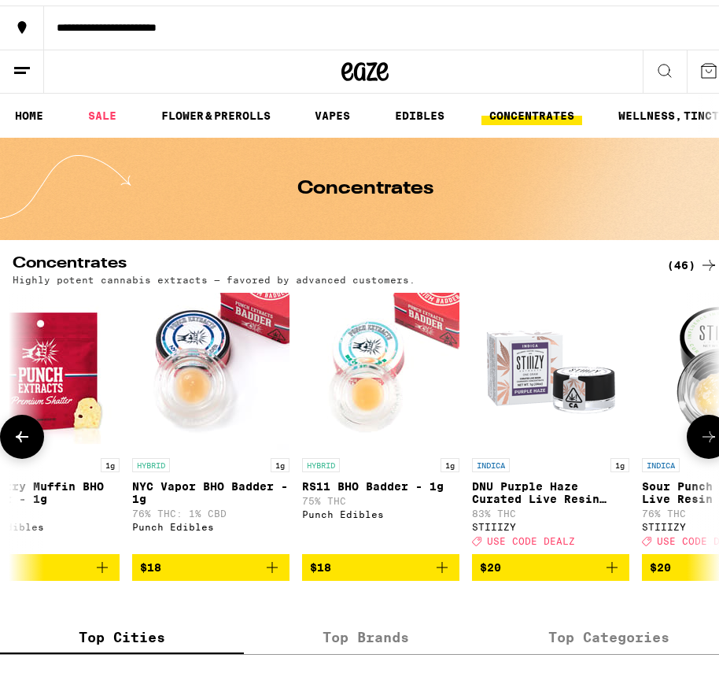
click at [550, 358] on img "Open page for DNU Purple Haze Curated Live Resin Sauce - 1g from STIIIZY" at bounding box center [550, 365] width 157 height 157
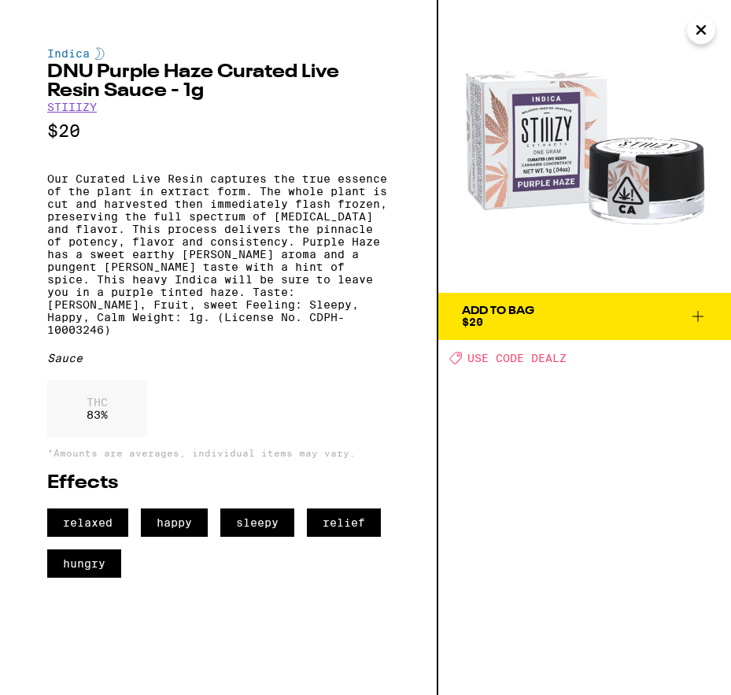
click at [528, 313] on div "Add To Bag" at bounding box center [498, 310] width 72 height 11
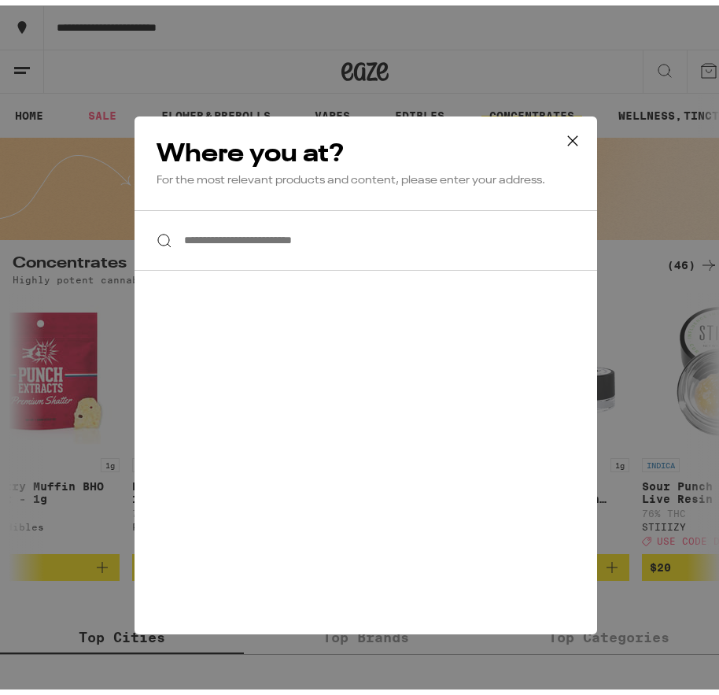
click at [370, 237] on input "**********" at bounding box center [366, 235] width 463 height 61
click at [404, 231] on input "**********" at bounding box center [366, 235] width 463 height 61
click at [568, 131] on icon at bounding box center [573, 136] width 24 height 24
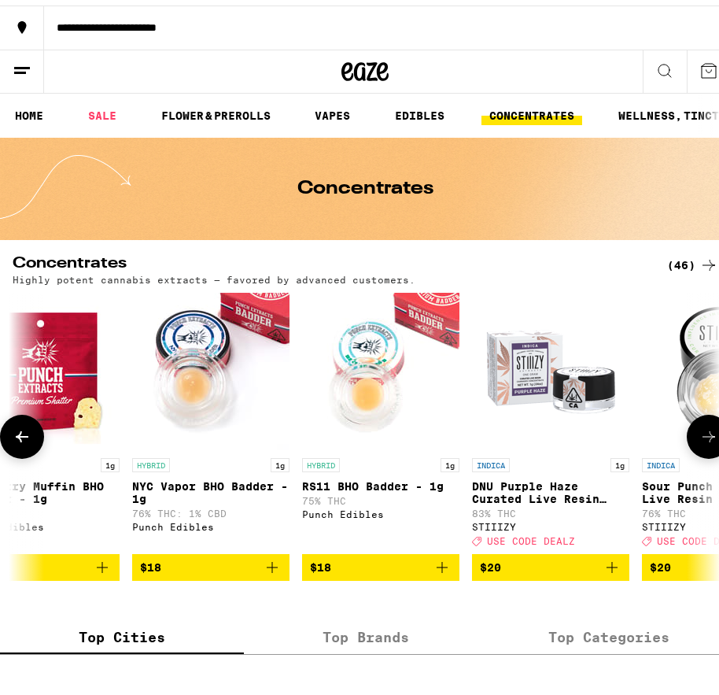
click at [561, 367] on img "Open page for DNU Purple Haze Curated Live Resin Sauce - 1g from STIIIZY" at bounding box center [550, 365] width 157 height 157
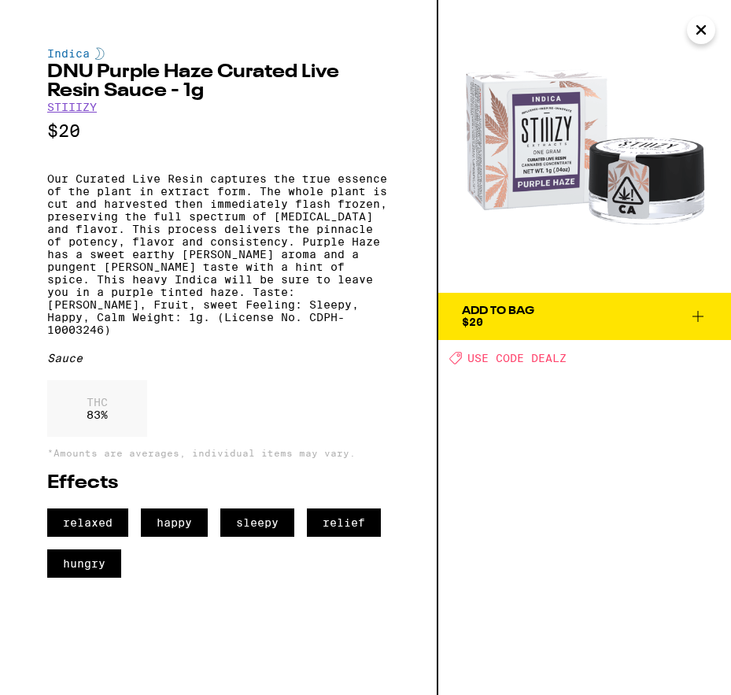
click at [690, 26] on button "Close" at bounding box center [701, 30] width 28 height 28
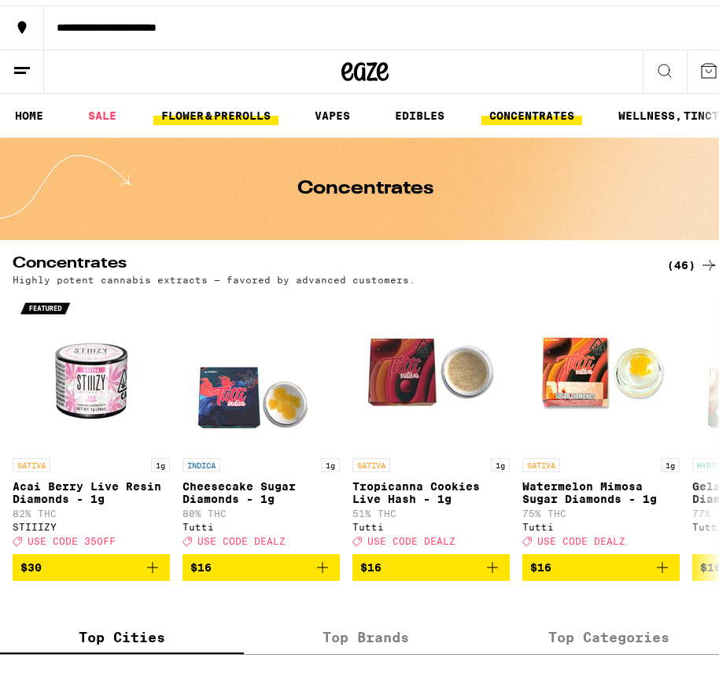
click at [225, 112] on link "FLOWER & PREROLLS" at bounding box center [216, 110] width 125 height 19
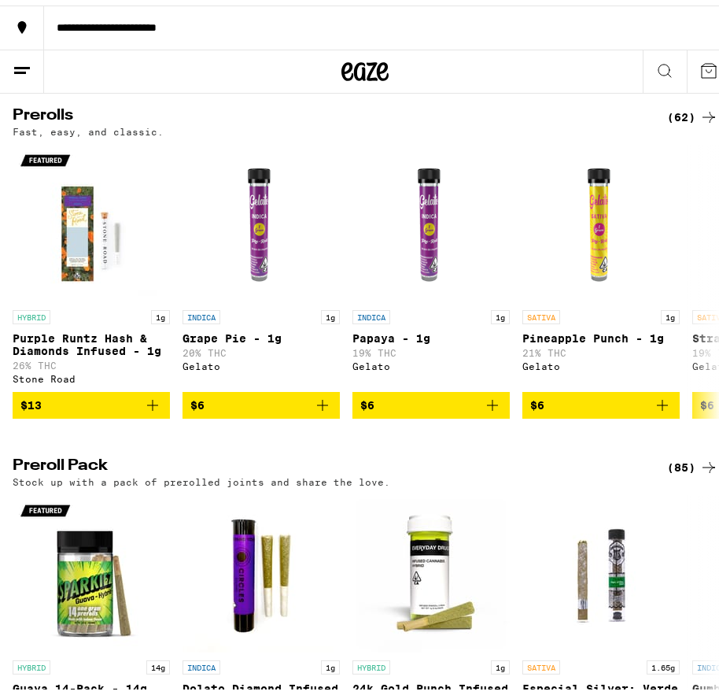
scroll to position [866, 0]
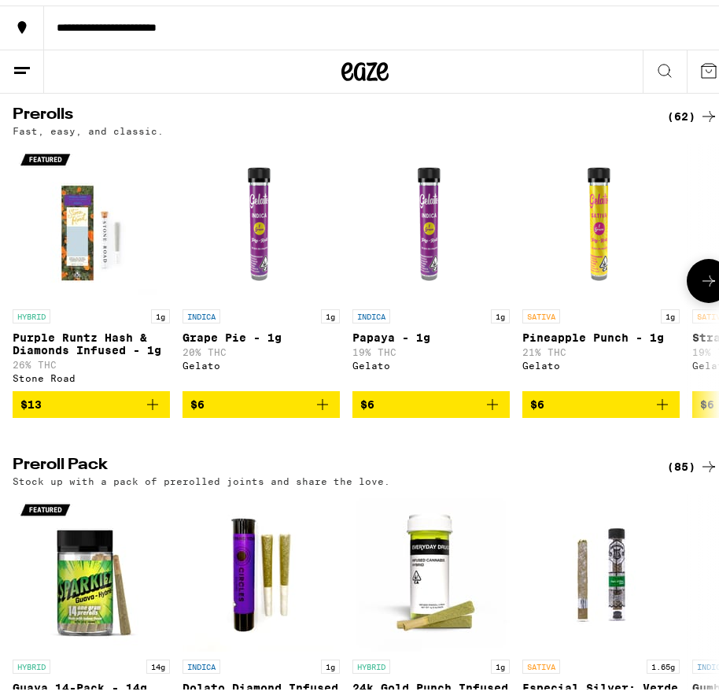
click at [700, 285] on icon at bounding box center [709, 275] width 19 height 19
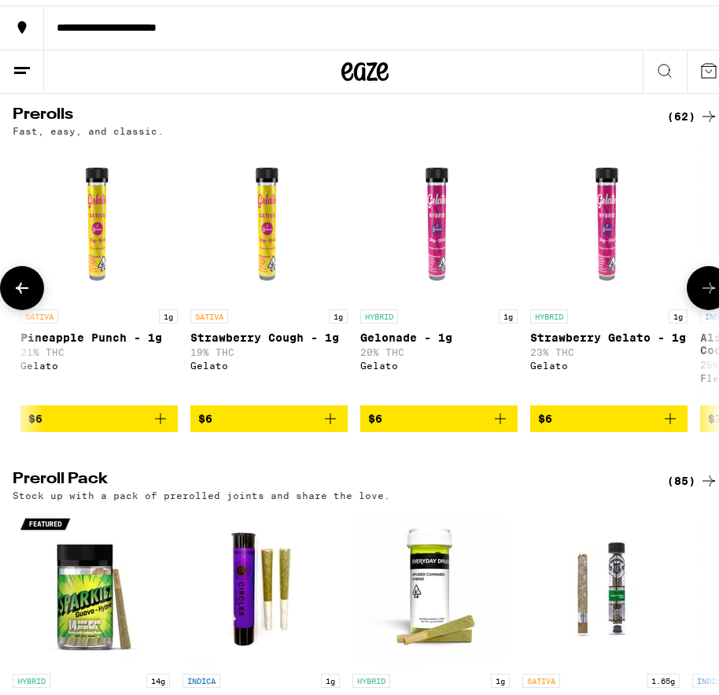
scroll to position [0, 523]
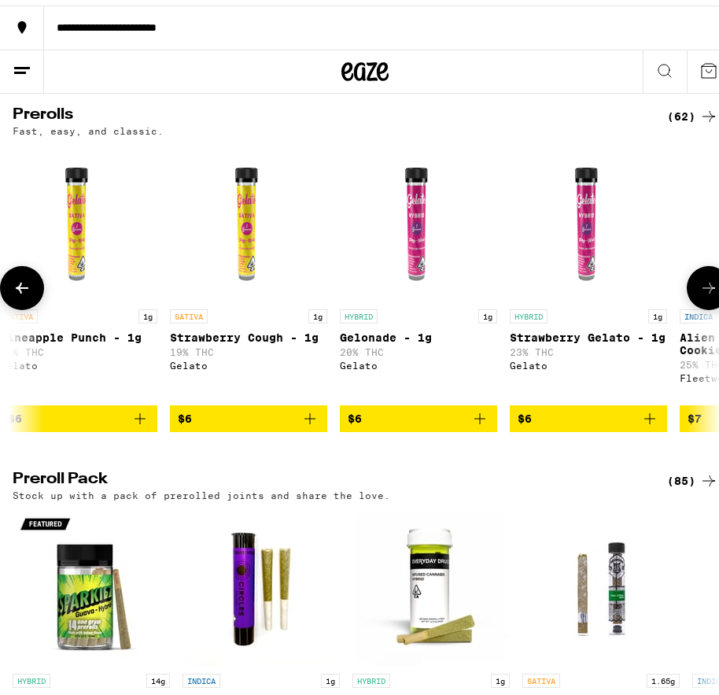
click at [583, 252] on img "Open page for Strawberry Gelato - 1g from Gelato" at bounding box center [588, 217] width 157 height 157
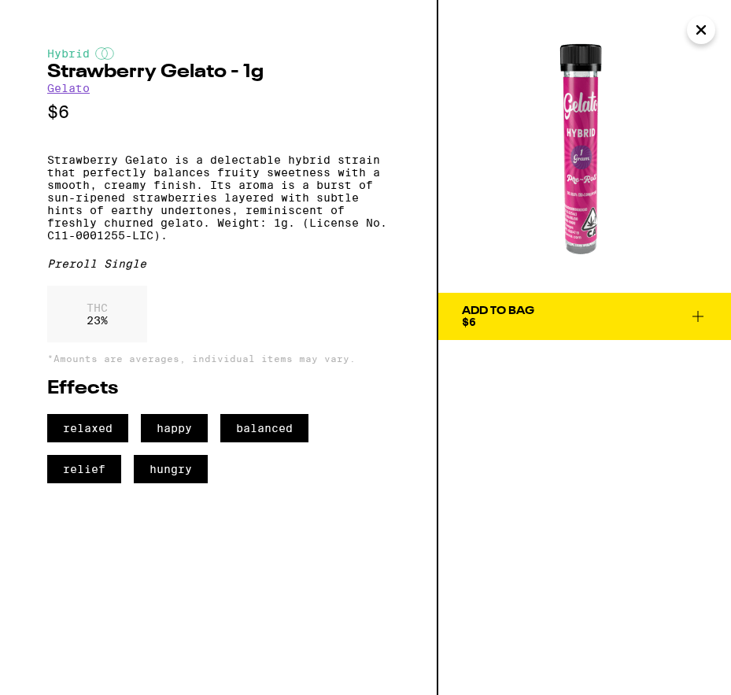
click at [620, 310] on span "Add To Bag $6" at bounding box center [585, 316] width 246 height 22
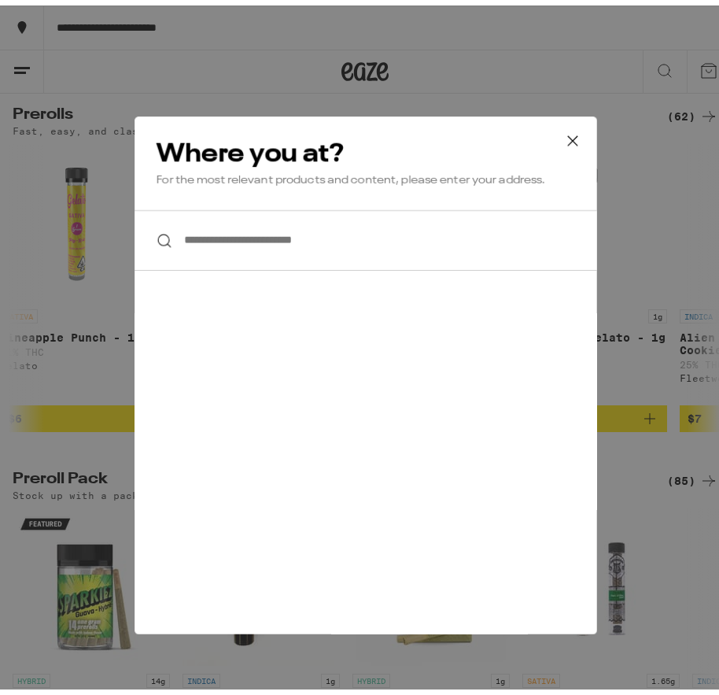
click at [435, 249] on input "**********" at bounding box center [366, 235] width 463 height 61
click at [337, 234] on input "**********" at bounding box center [366, 235] width 463 height 61
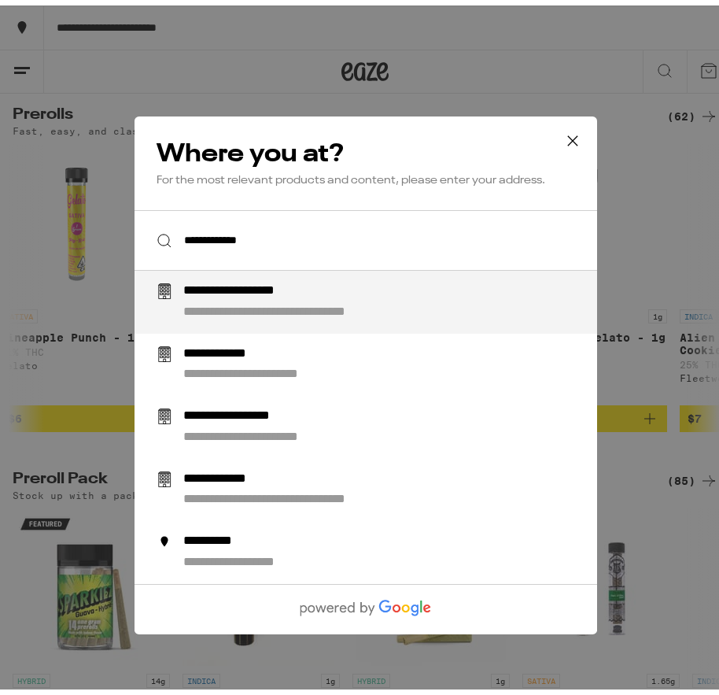
type input "**********"
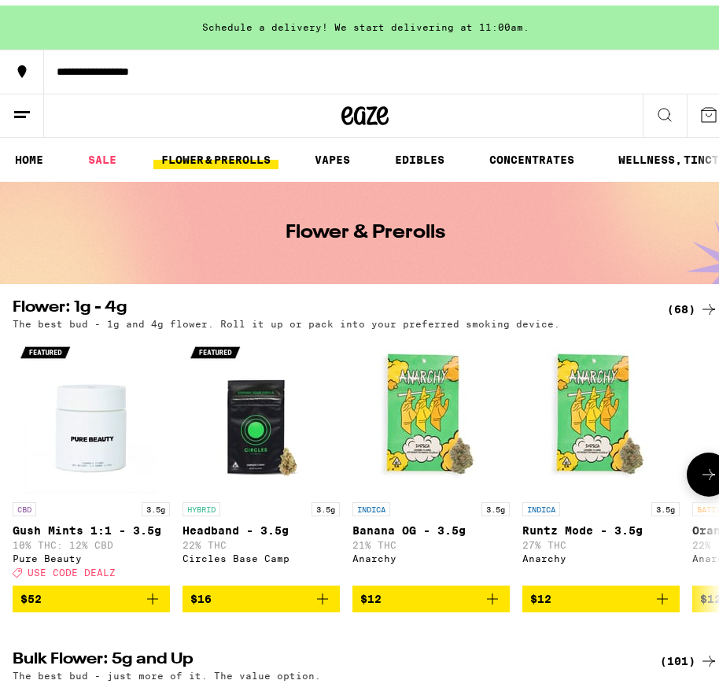
click at [435, 385] on img "Open page for Banana OG - 3.5g from Anarchy" at bounding box center [431, 409] width 157 height 157
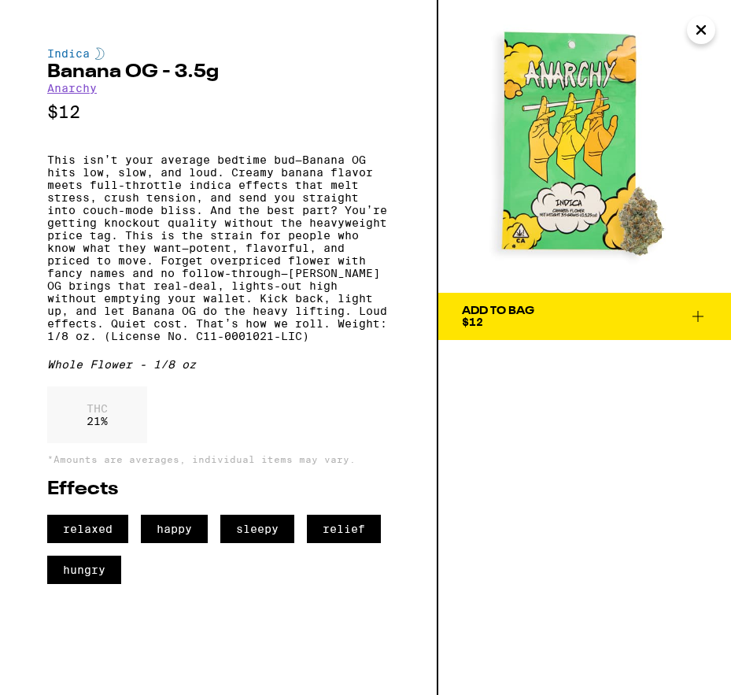
click at [545, 307] on span "Add To Bag $12" at bounding box center [585, 316] width 246 height 22
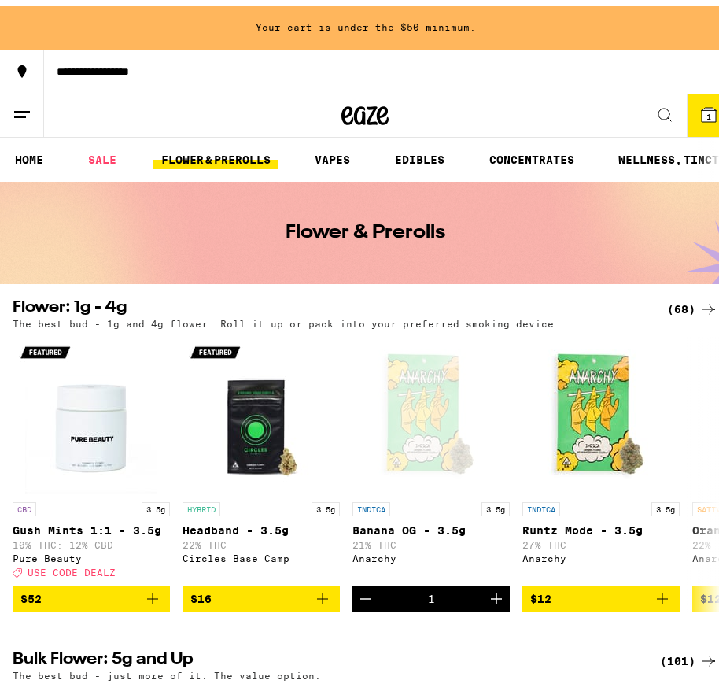
click at [421, 22] on div "Your cart is under the $50 minimum." at bounding box center [365, 22] width 731 height 44
click at [424, 20] on div "Your cart is under the $50 minimum." at bounding box center [365, 22] width 731 height 44
click at [341, 16] on div "Your cart is under the $50 minimum." at bounding box center [365, 22] width 731 height 44
click at [26, 106] on line at bounding box center [22, 106] width 16 height 0
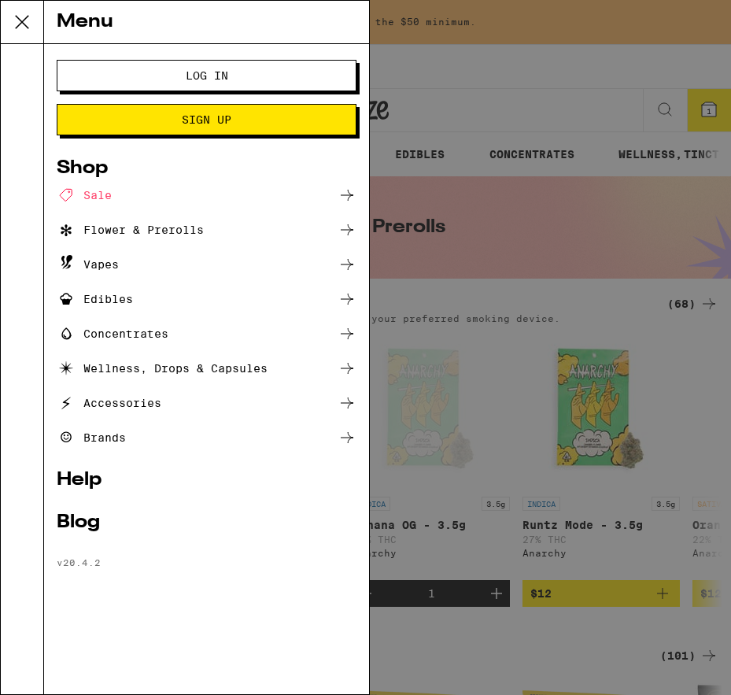
click at [261, 70] on span "Log In" at bounding box center [206, 75] width 172 height 11
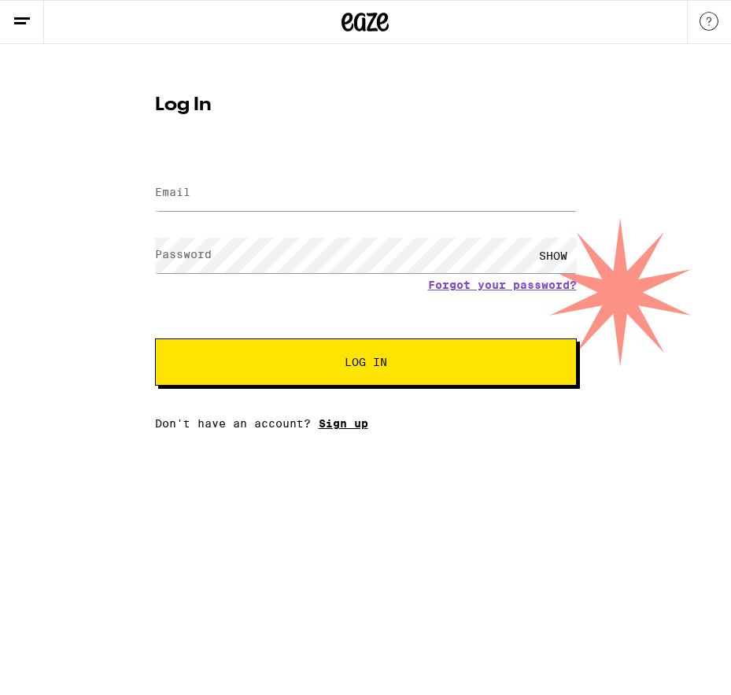
click at [356, 425] on link "Sign up" at bounding box center [344, 423] width 50 height 13
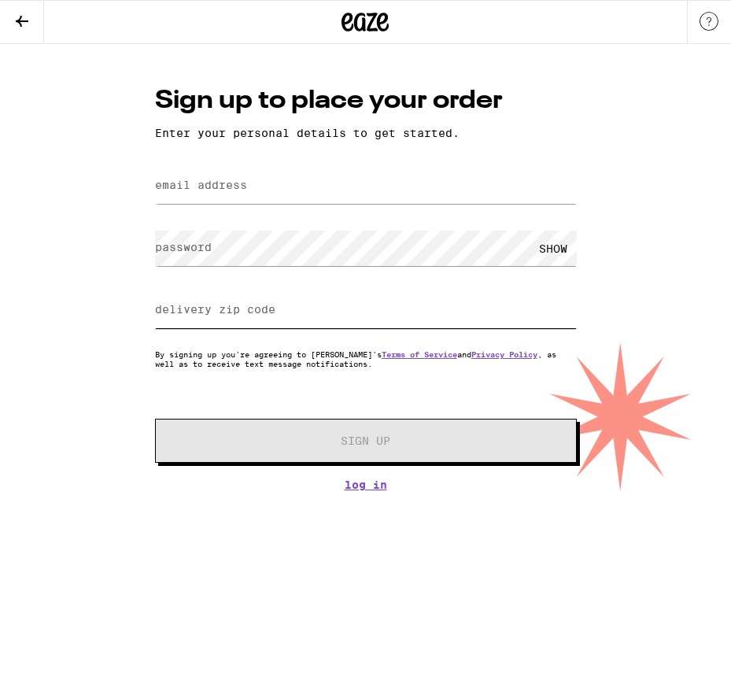
click at [387, 304] on input "delivery zip code" at bounding box center [366, 310] width 422 height 35
